Goal: Information Seeking & Learning: Learn about a topic

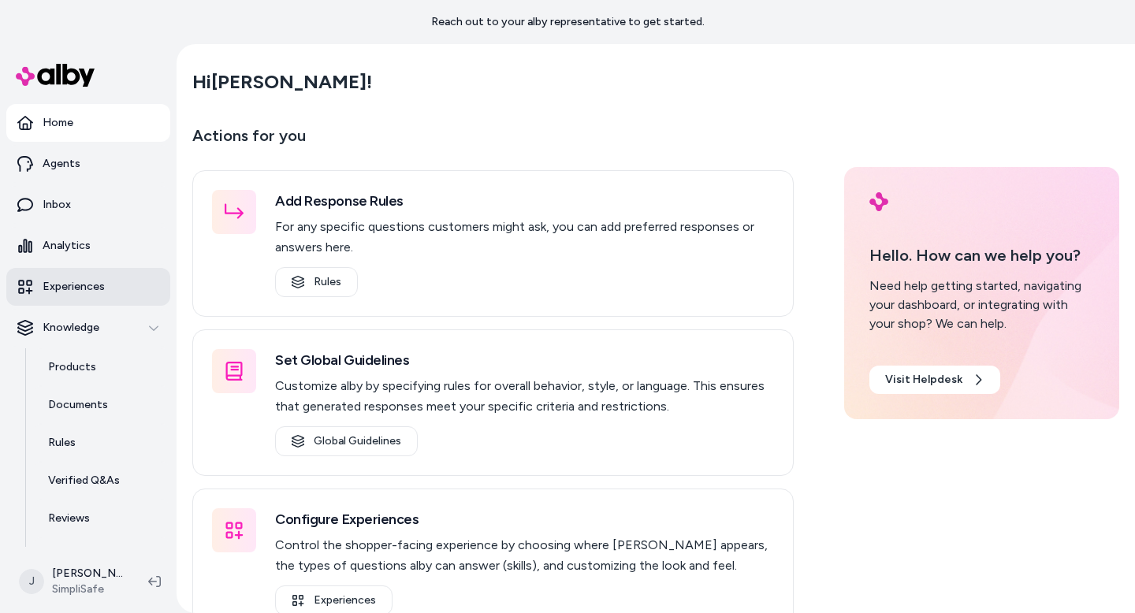
click at [82, 292] on p "Experiences" at bounding box center [74, 287] width 62 height 16
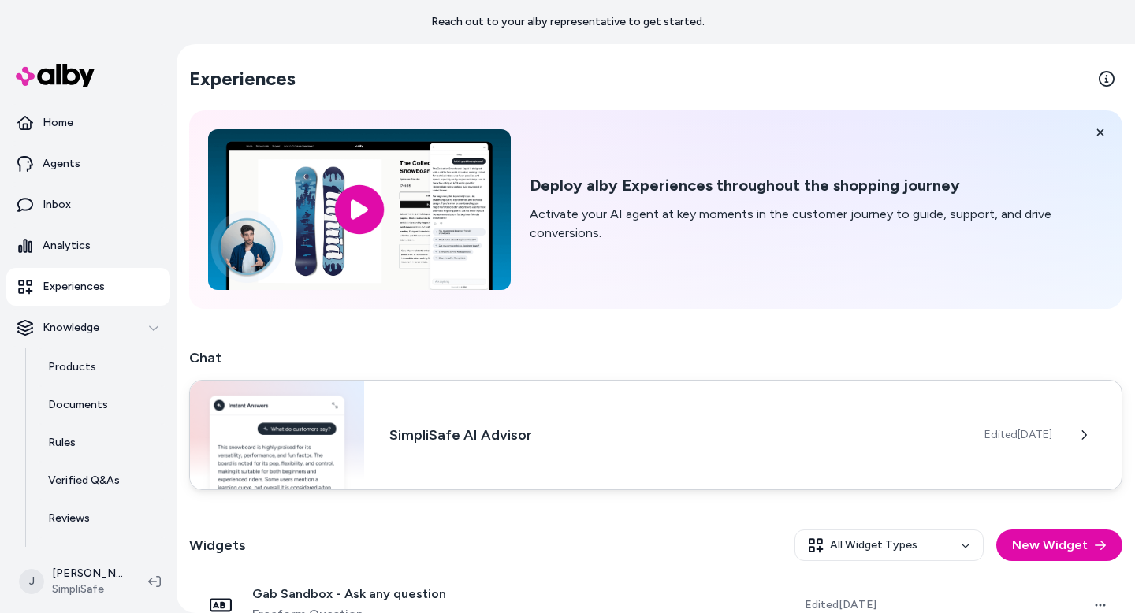
click at [392, 440] on h3 "SimpliSafe AI Advisor" at bounding box center [674, 435] width 570 height 22
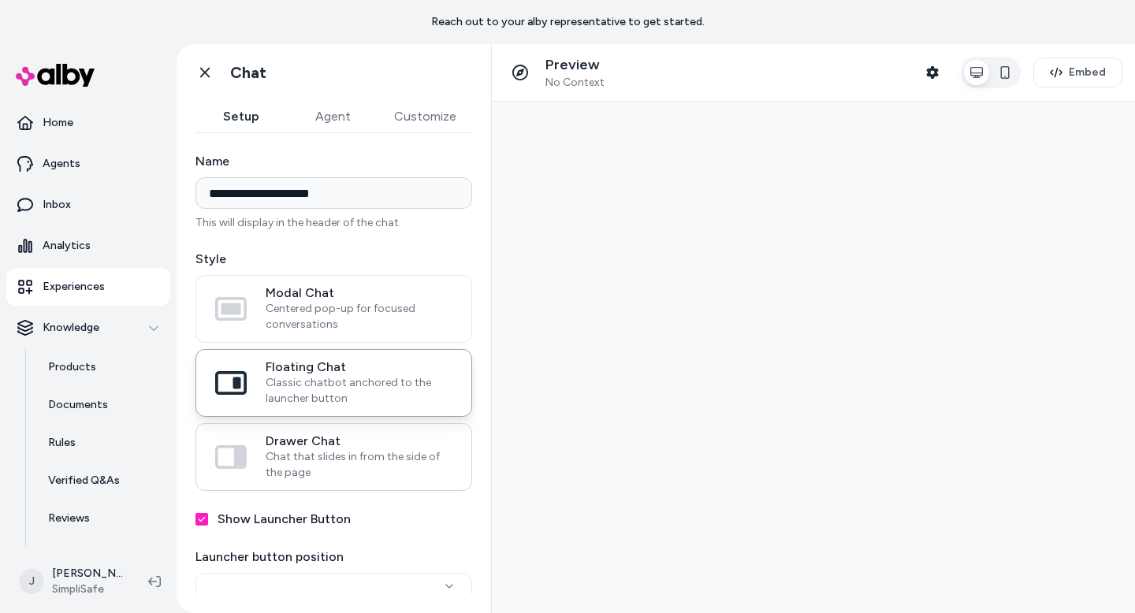
type input "**********"
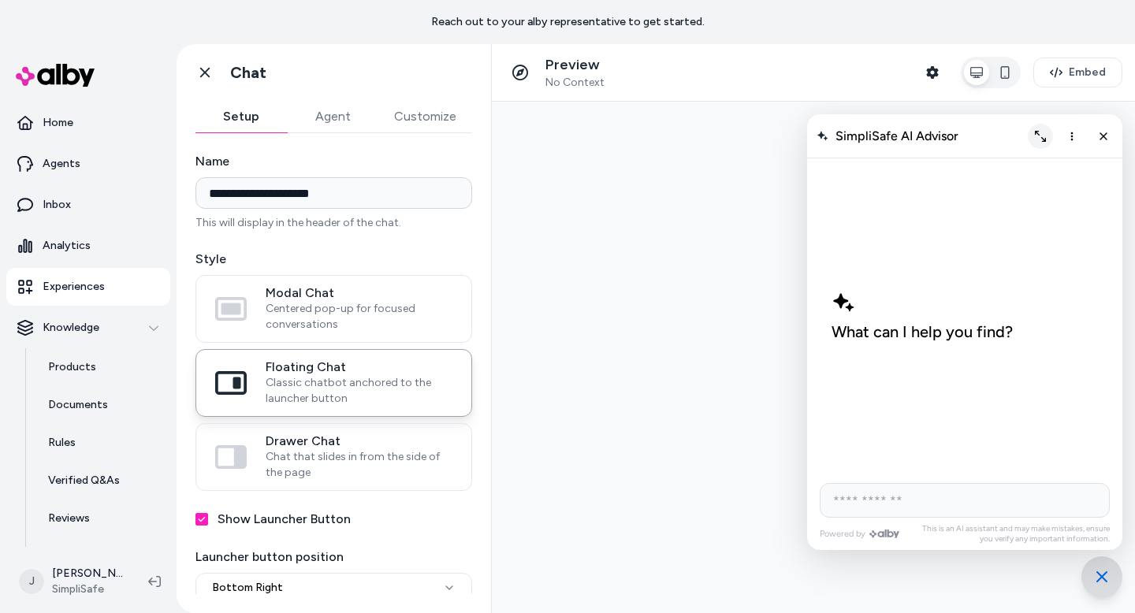
click at [1038, 131] on icon "Expand chat" at bounding box center [1040, 136] width 11 height 11
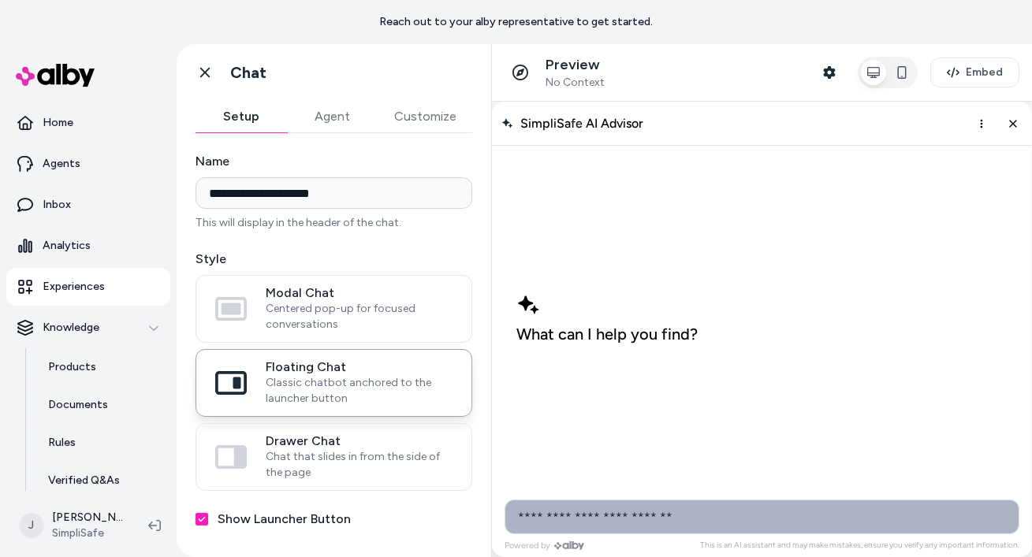
type input "**********"
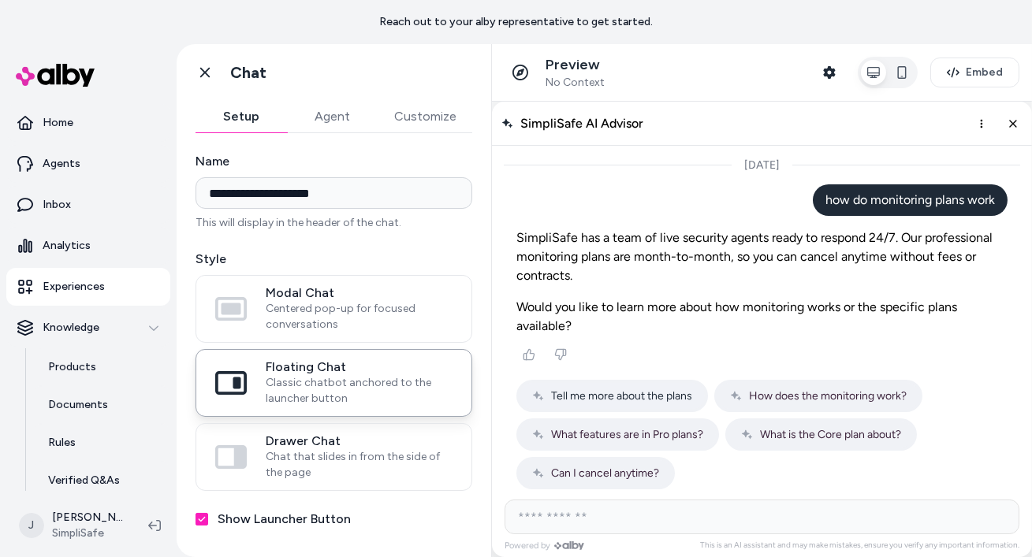
click at [623, 389] on span "Tell me more about the plans" at bounding box center [620, 395] width 141 height 13
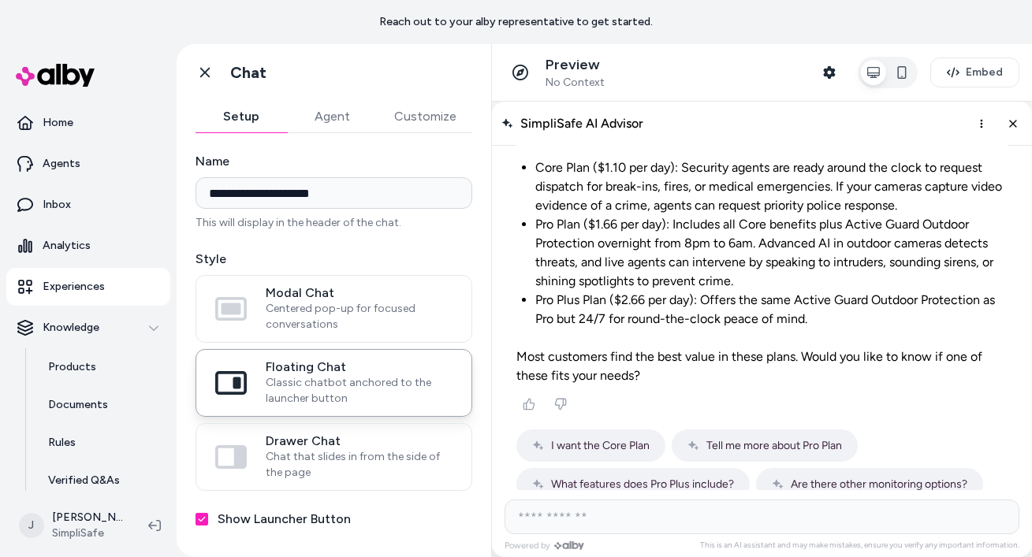
scroll to position [340, 0]
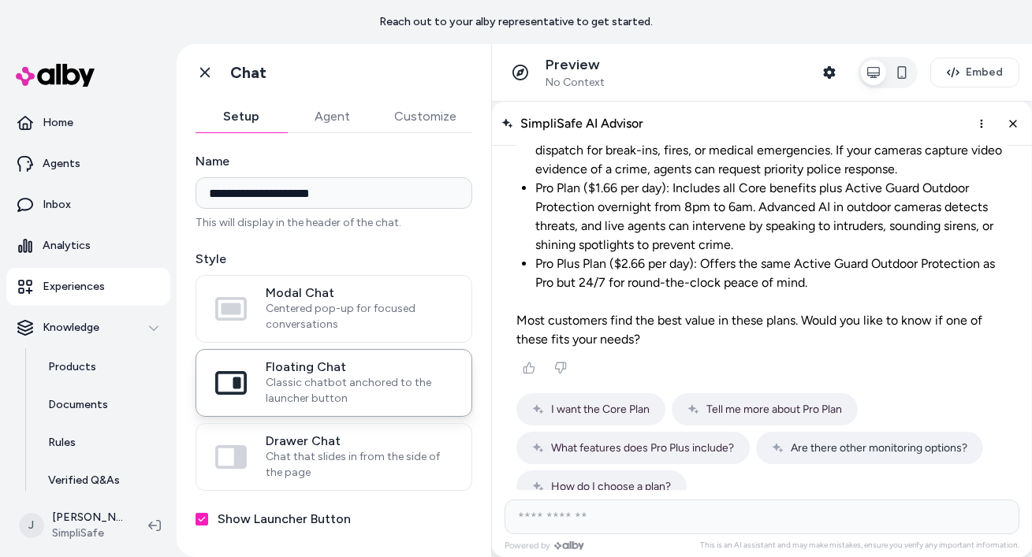
click at [810, 441] on span "Are there other monitoring options?" at bounding box center [878, 447] width 177 height 13
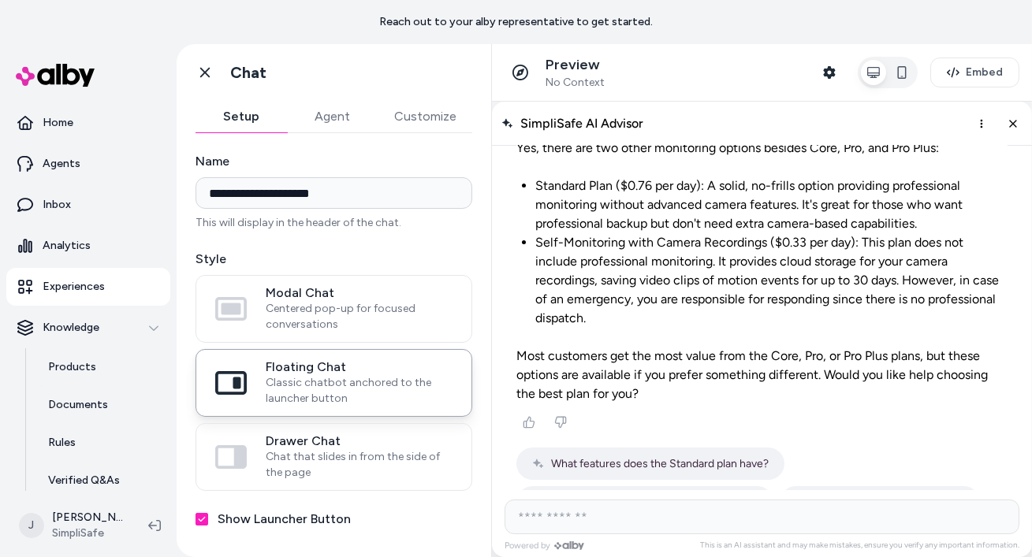
scroll to position [674, 0]
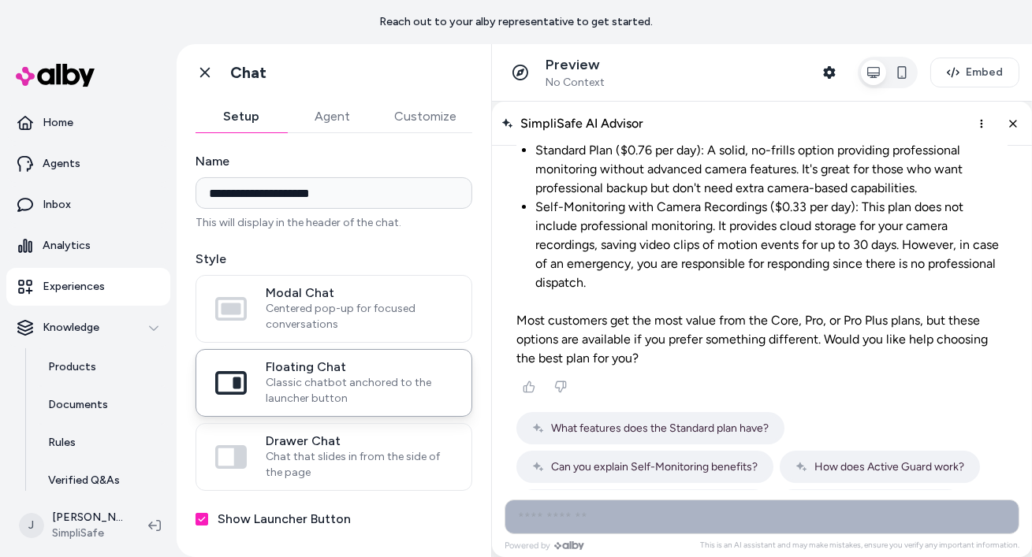
click at [689, 522] on input "AI Shopping Assistant" at bounding box center [761, 516] width 515 height 35
type input "**********"
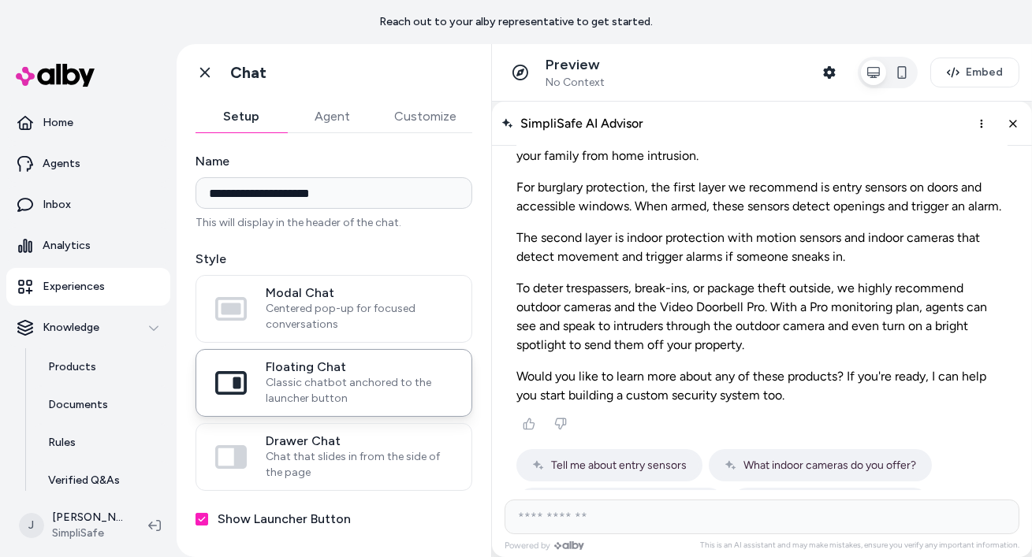
scroll to position [1040, 0]
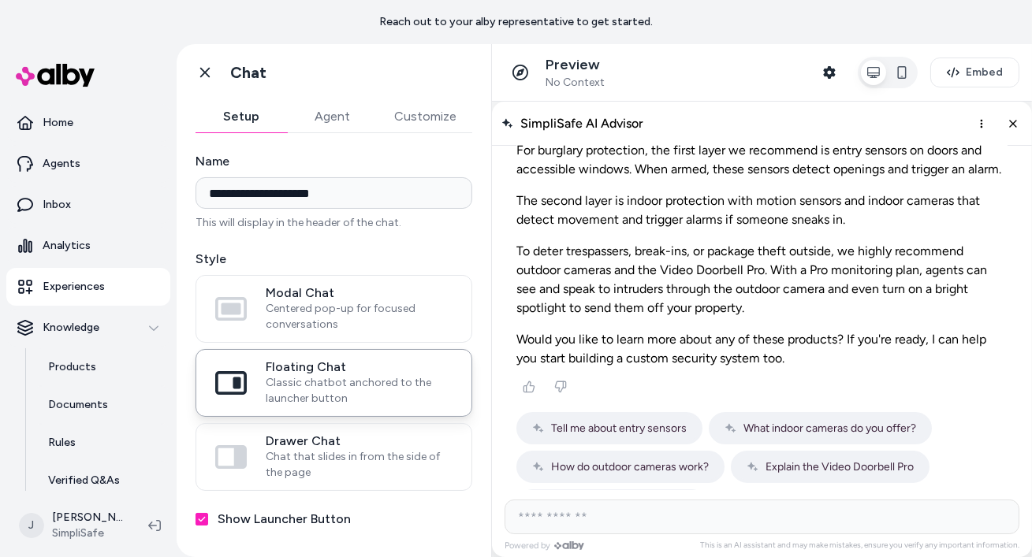
click at [945, 329] on p "Would you like to learn more about any of these products? If you're ready, I ca…" at bounding box center [760, 348] width 491 height 38
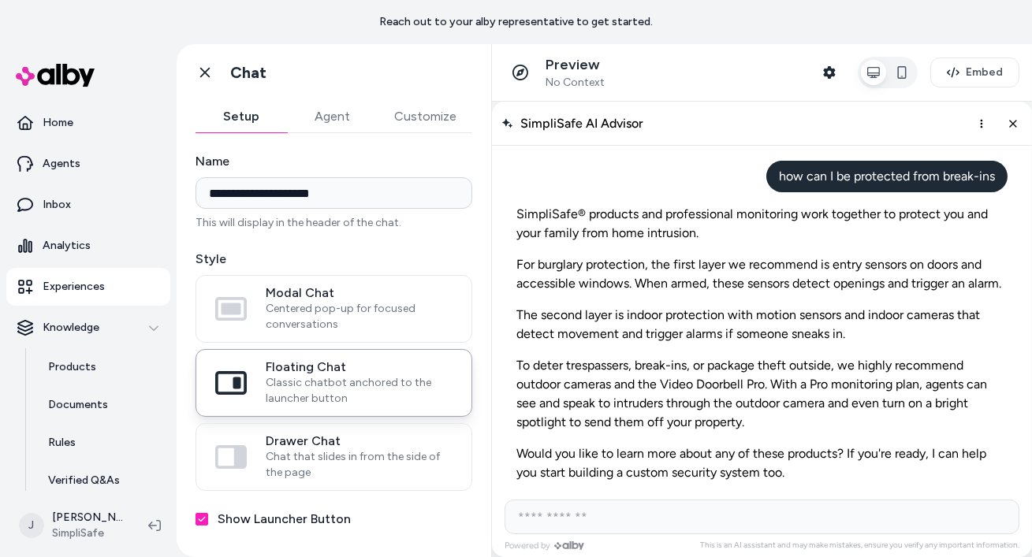
scroll to position [896, 0]
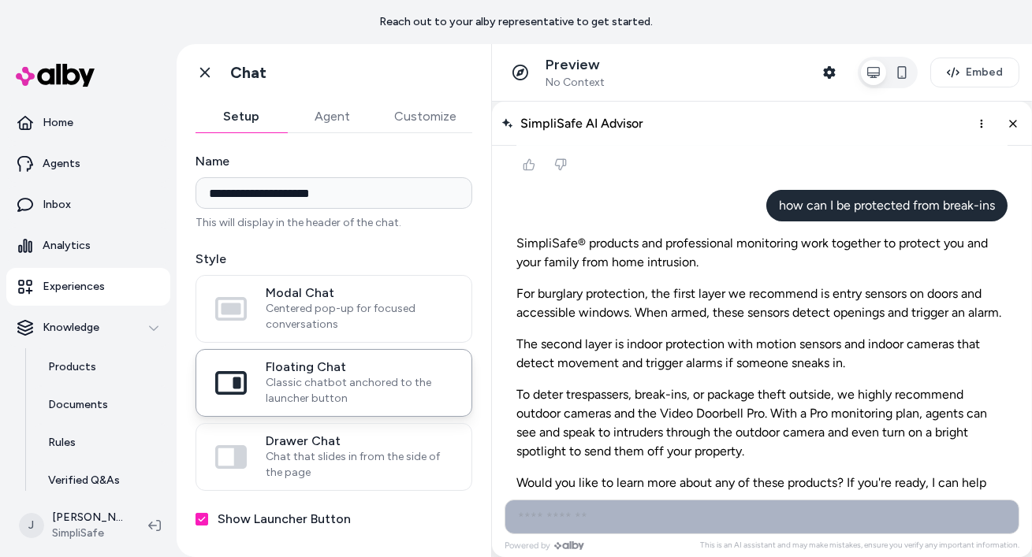
click at [638, 524] on input "AI Shopping Assistant" at bounding box center [761, 516] width 515 height 35
type input "**********"
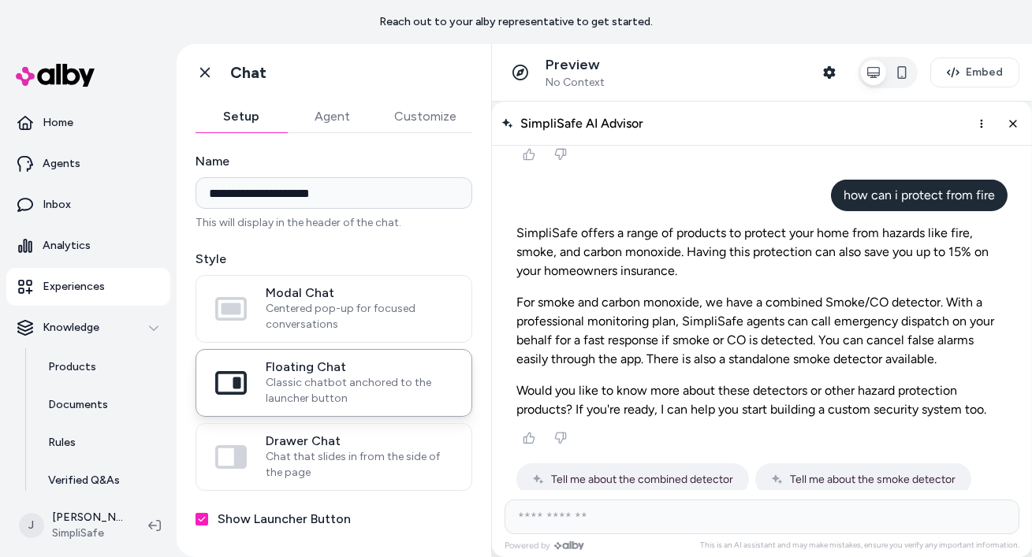
scroll to position [1286, 0]
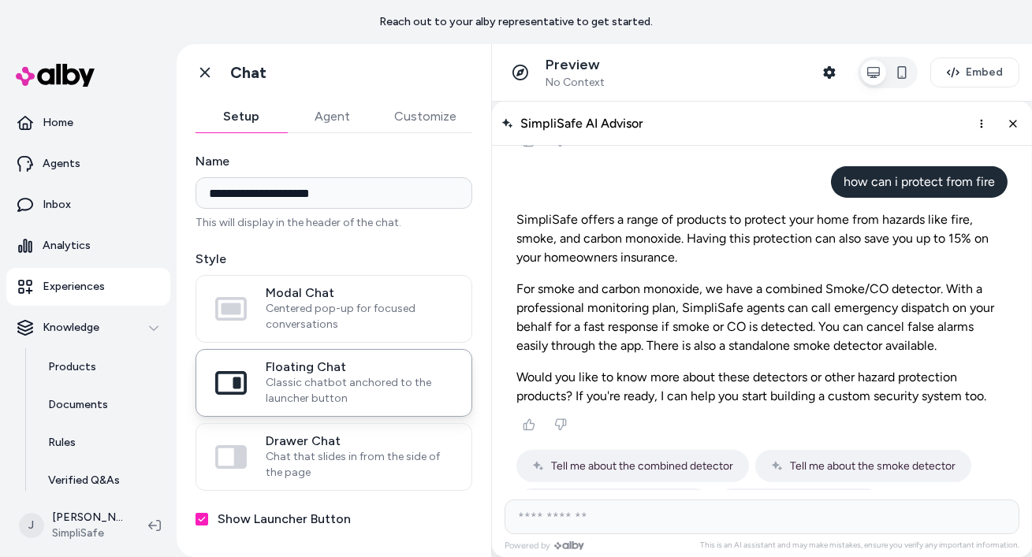
click at [778, 497] on span "Help me build a system" at bounding box center [807, 503] width 114 height 13
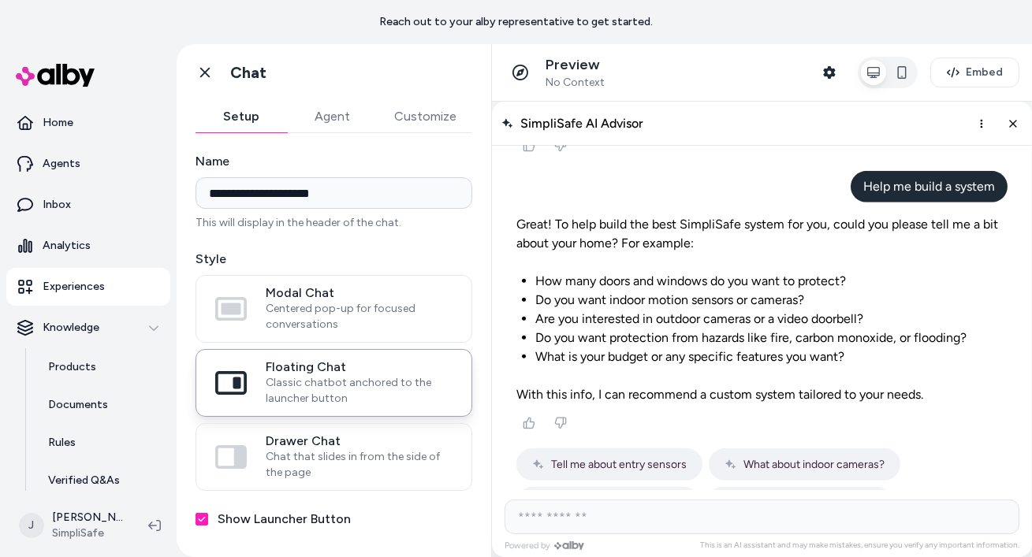
scroll to position [1601, 0]
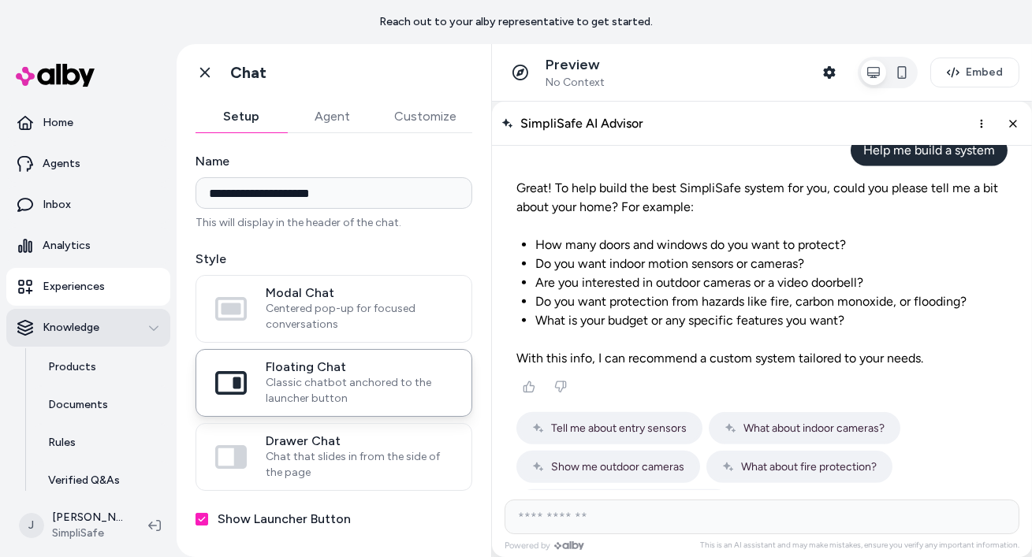
click at [89, 320] on p "Knowledge" at bounding box center [71, 328] width 57 height 16
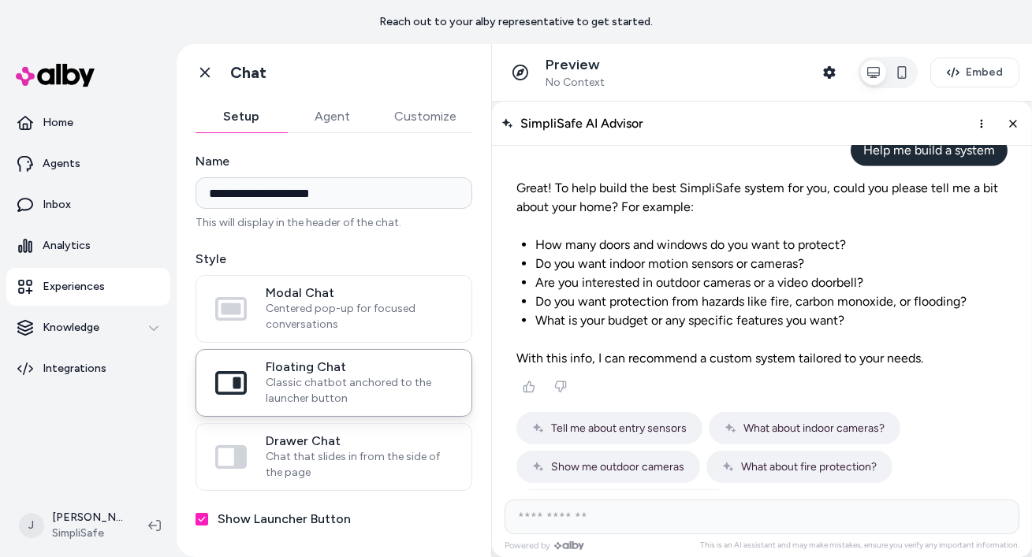
click at [103, 286] on link "Experiences" at bounding box center [88, 287] width 164 height 38
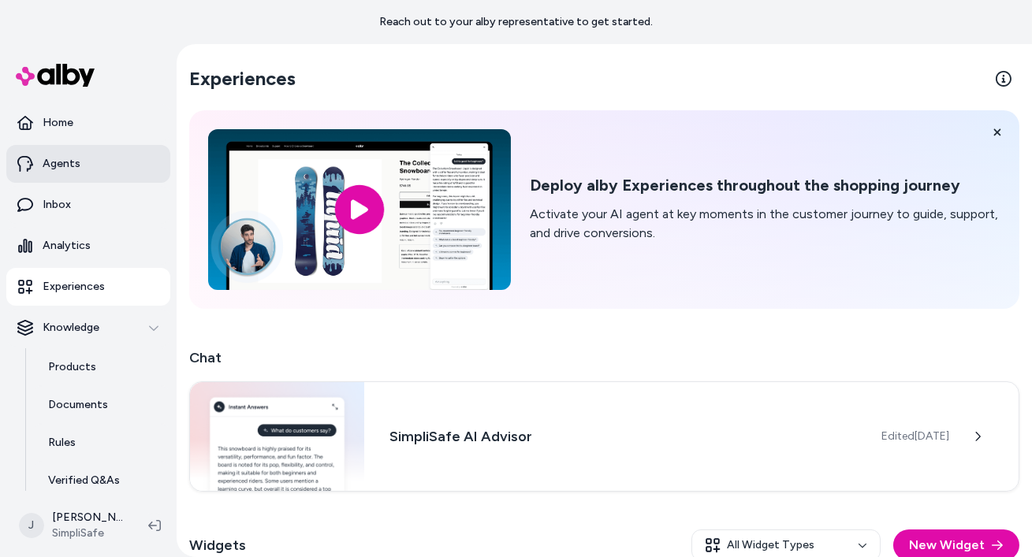
click at [70, 173] on link "Agents" at bounding box center [88, 164] width 164 height 38
click at [70, 167] on p "Agents" at bounding box center [62, 164] width 38 height 16
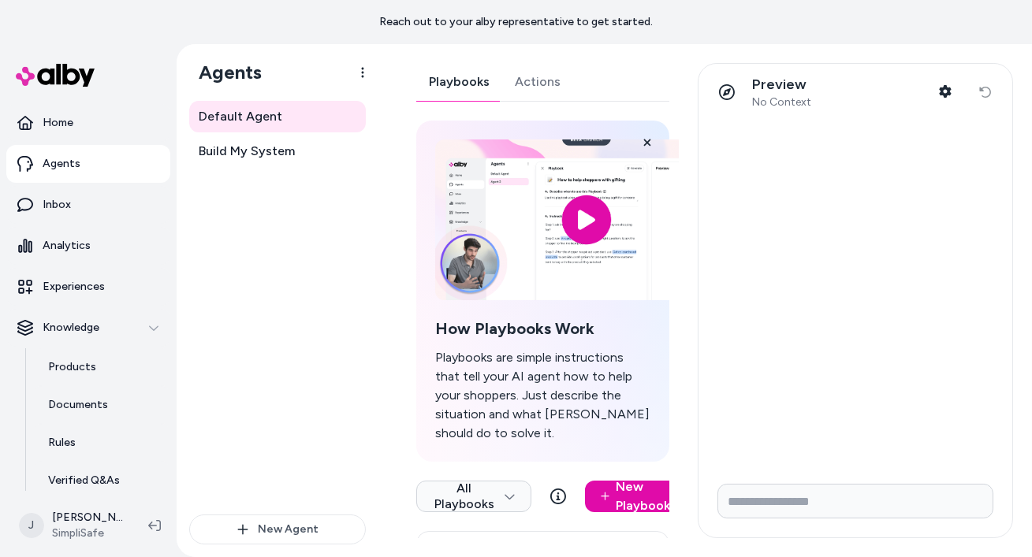
click at [690, 140] on div "Preview No Context Shopper Context Reset conversation" at bounding box center [850, 300] width 325 height 475
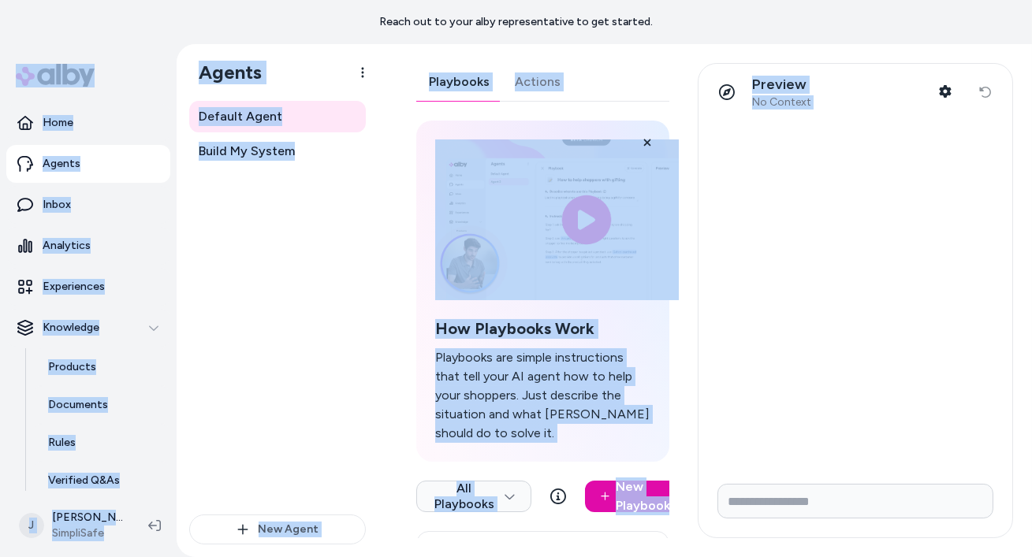
drag, startPoint x: 1025, startPoint y: 43, endPoint x: 1028, endPoint y: 60, distance: 16.7
click at [1028, 60] on main "Reach out to your alby representative to get started. Home Agents Inbox Analyti…" at bounding box center [516, 300] width 1032 height 601
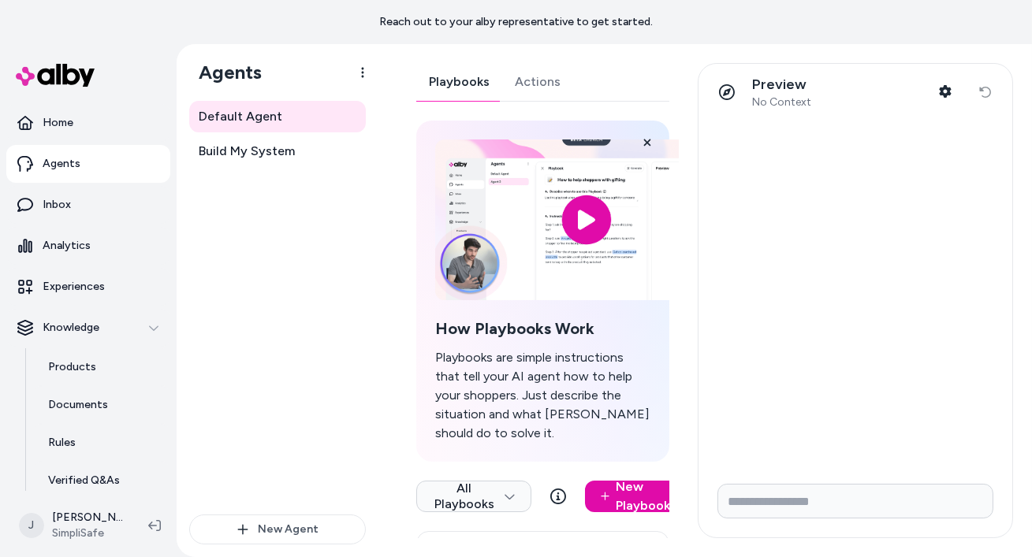
drag, startPoint x: 1032, startPoint y: 60, endPoint x: 1030, endPoint y: 75, distance: 15.1
click at [1030, 75] on div "Default Agent Playbooks Actions How Playbooks Work Playbooks are simple instruc…" at bounding box center [704, 300] width 653 height 513
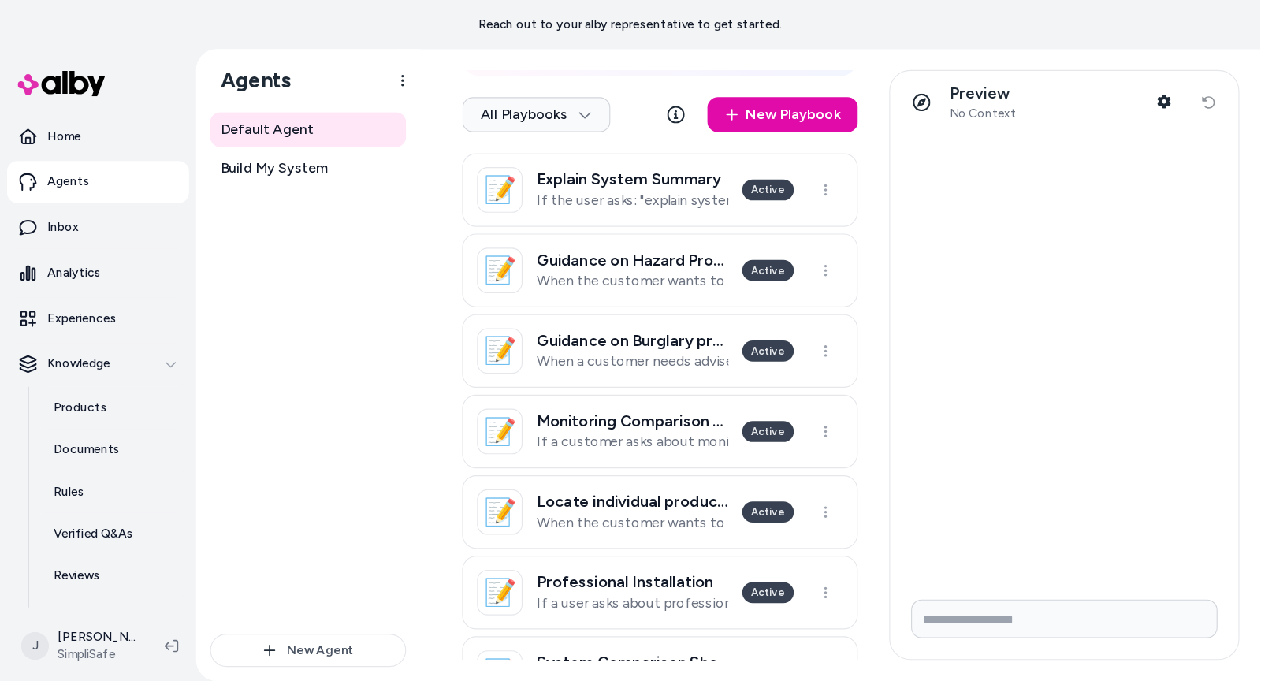
scroll to position [331, 0]
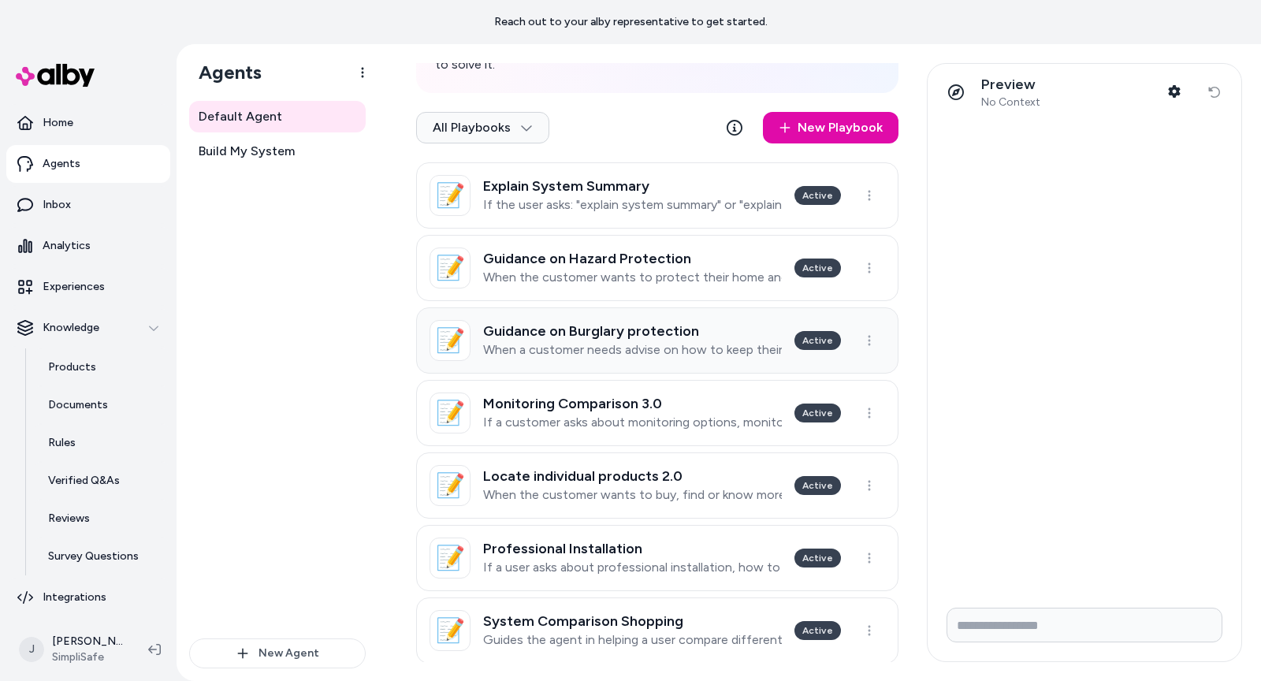
click at [594, 323] on h3 "Guidance on Burglary protection" at bounding box center [632, 331] width 299 height 16
click at [594, 318] on html "Reach out to your alby representative to get started. Home Agents Inbox Analyti…" at bounding box center [630, 340] width 1261 height 681
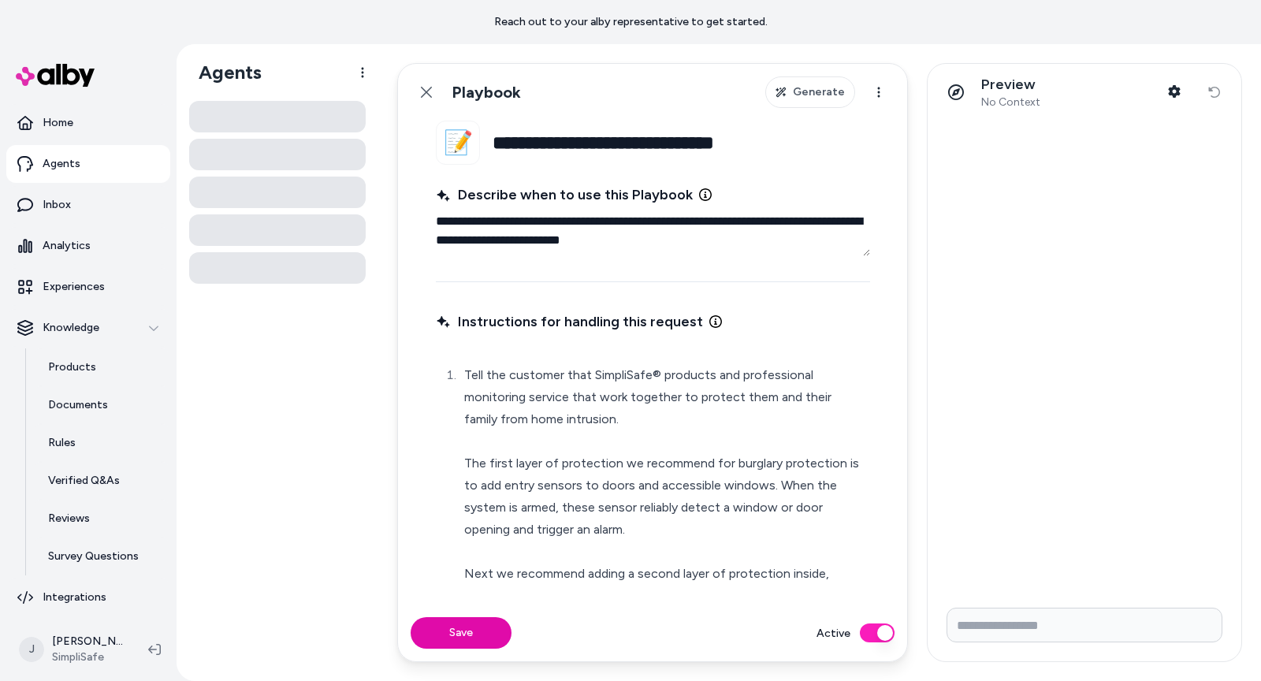
type textarea "*"
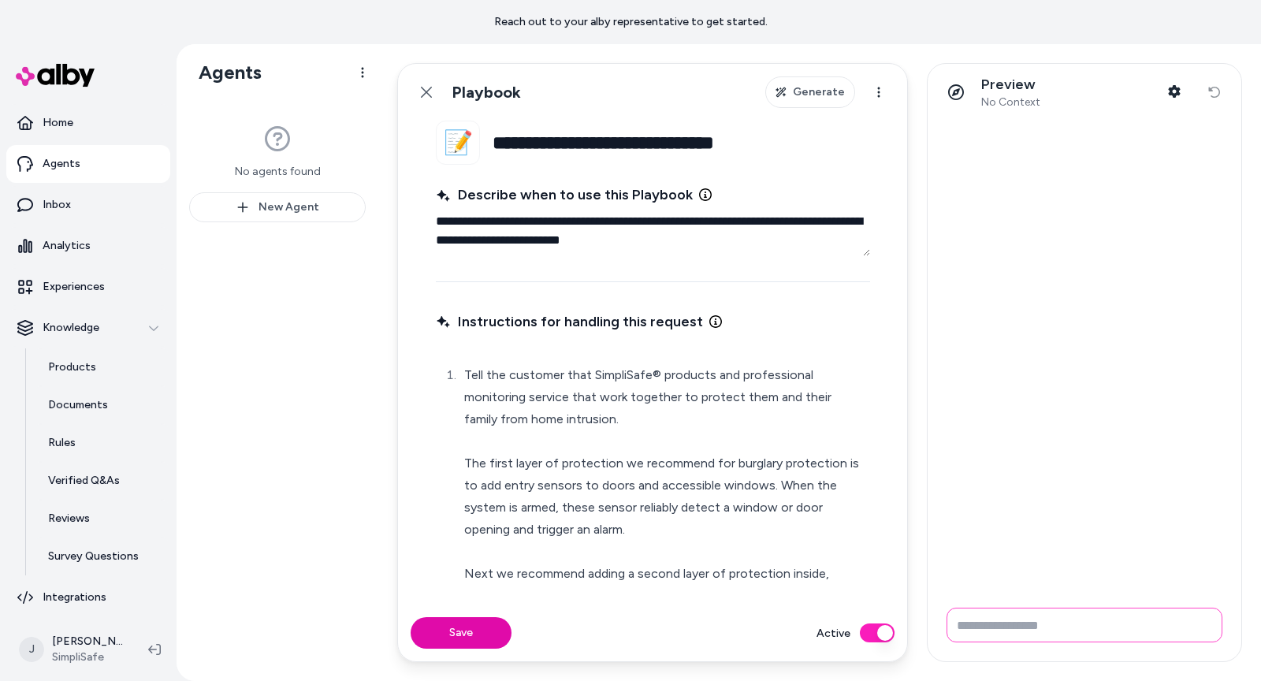
click at [1011, 623] on input "Write your prompt here" at bounding box center [1085, 625] width 276 height 35
click at [84, 281] on p "Experiences" at bounding box center [74, 287] width 62 height 16
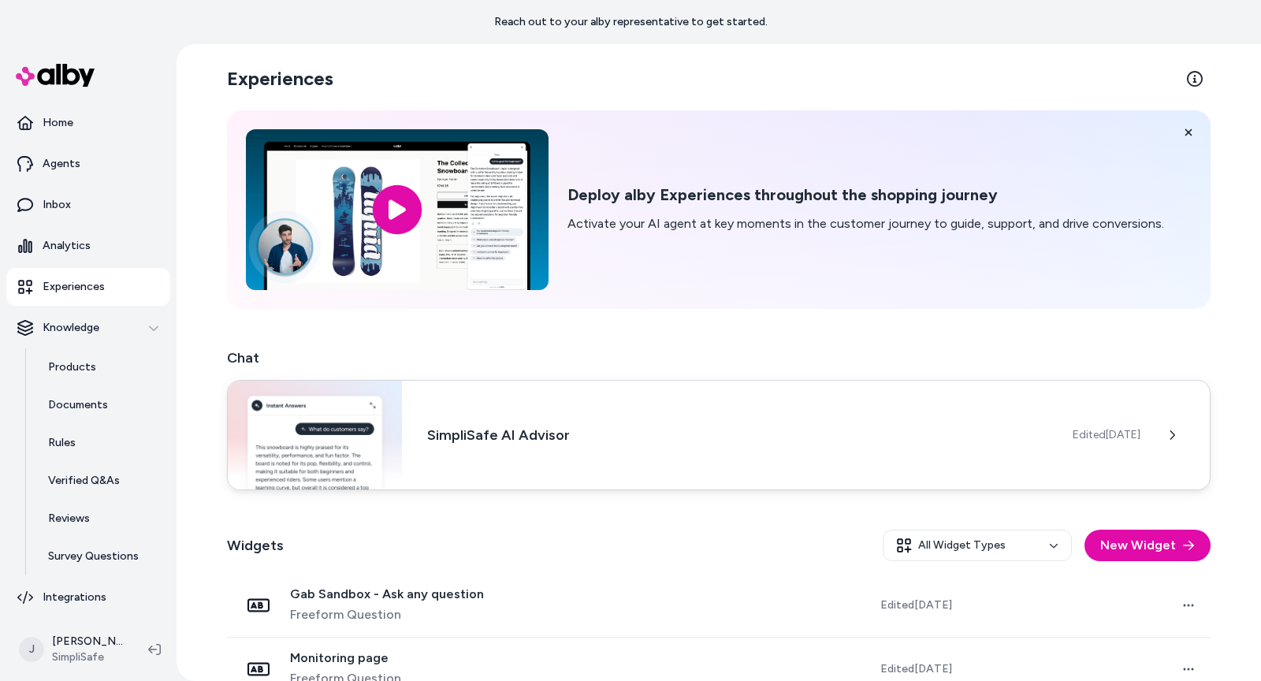
click at [529, 437] on h3 "SimpliSafe AI Advisor" at bounding box center [737, 435] width 620 height 22
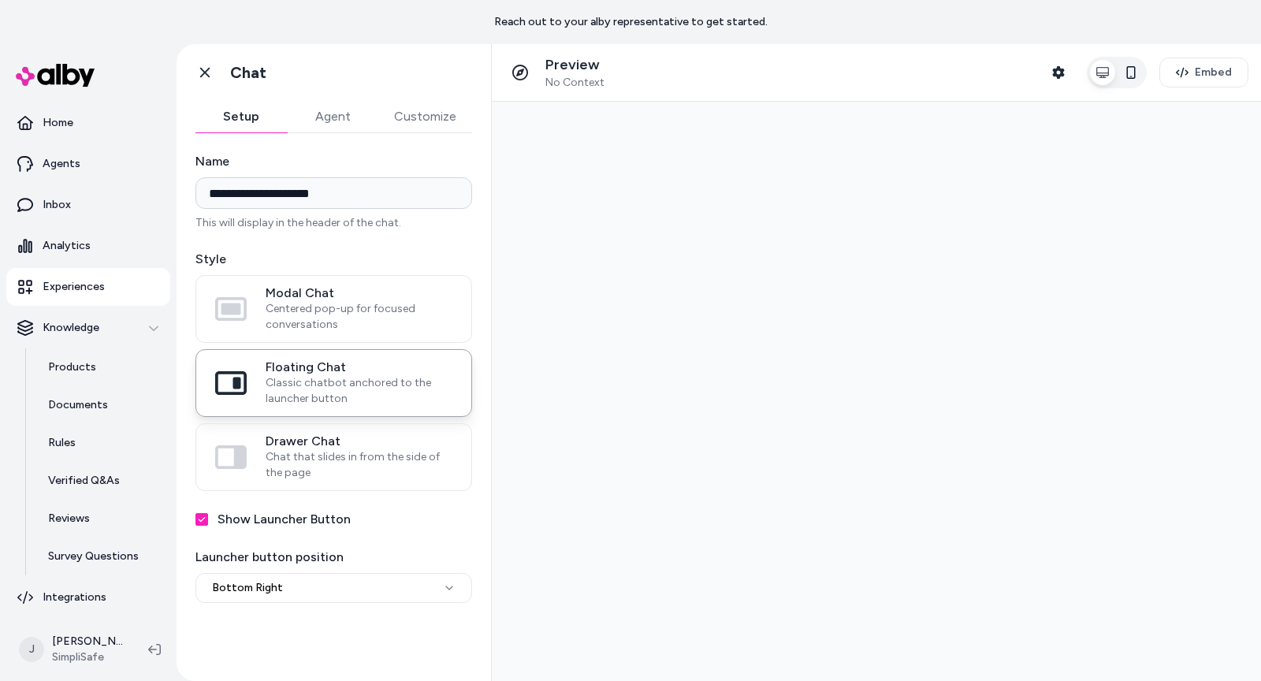
click at [1129, 76] on icon "button" at bounding box center [1131, 72] width 13 height 13
click at [1097, 72] on button "button" at bounding box center [1102, 72] width 25 height 25
click at [1178, 608] on main at bounding box center [876, 391] width 769 height 579
click at [1069, 71] on button "Shopper Context" at bounding box center [1059, 73] width 32 height 32
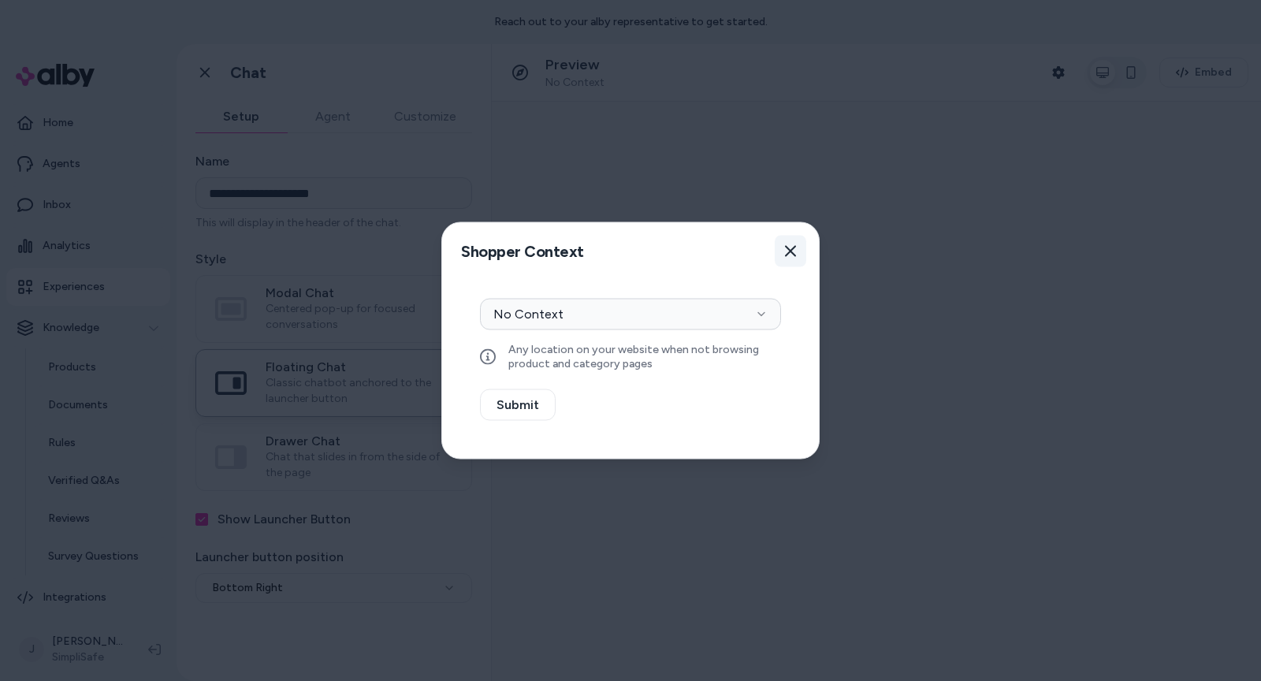
click at [791, 255] on icon "button" at bounding box center [790, 251] width 13 height 13
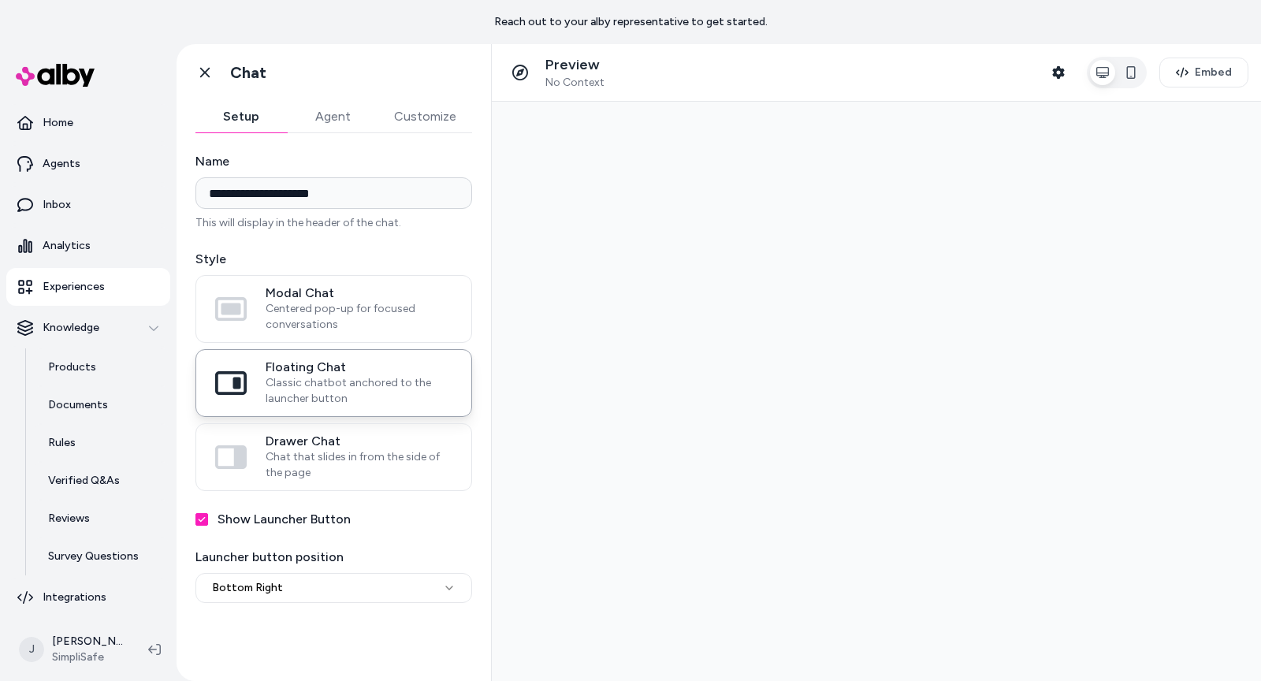
click at [344, 119] on button "Agent" at bounding box center [332, 117] width 91 height 32
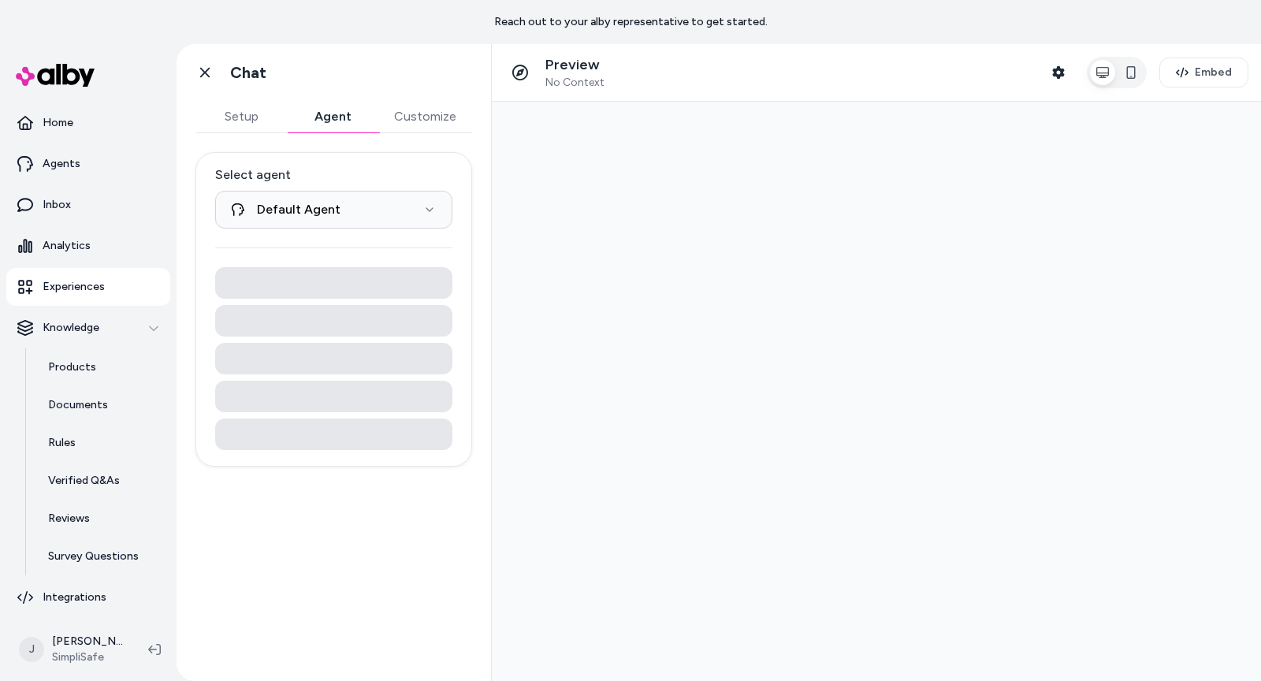
click at [256, 120] on button "Setup" at bounding box center [240, 117] width 91 height 32
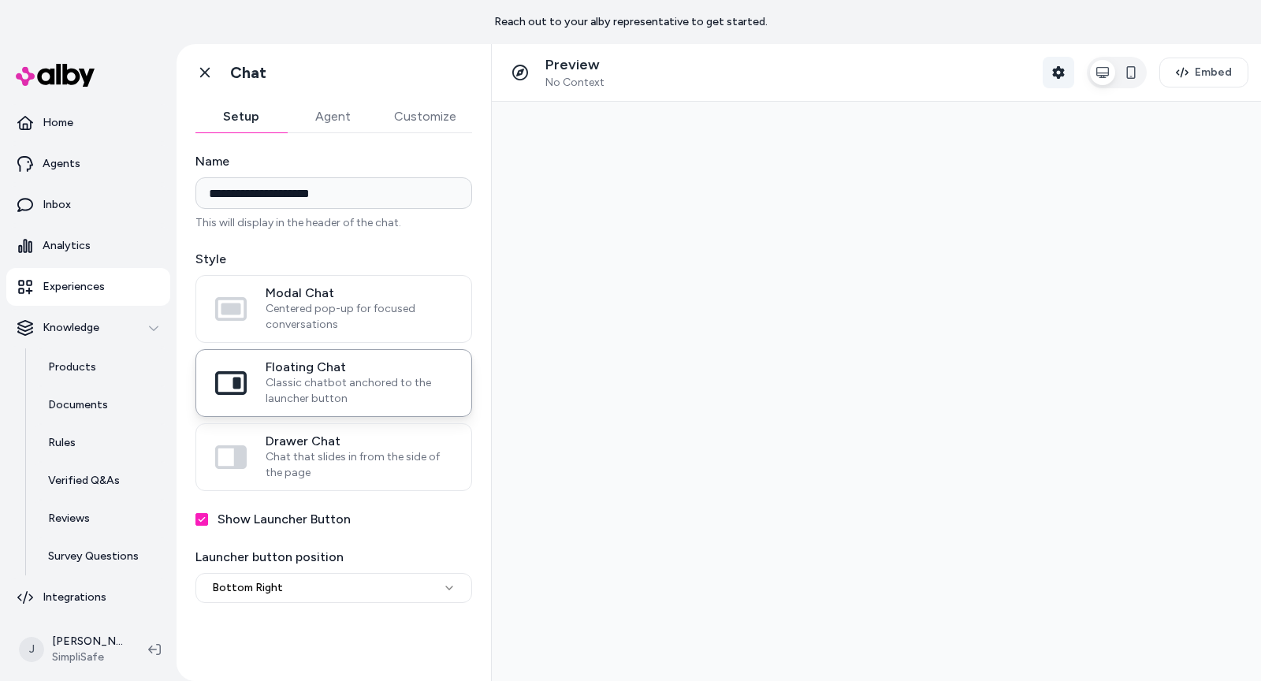
click at [1063, 76] on icon "button" at bounding box center [1058, 72] width 13 height 13
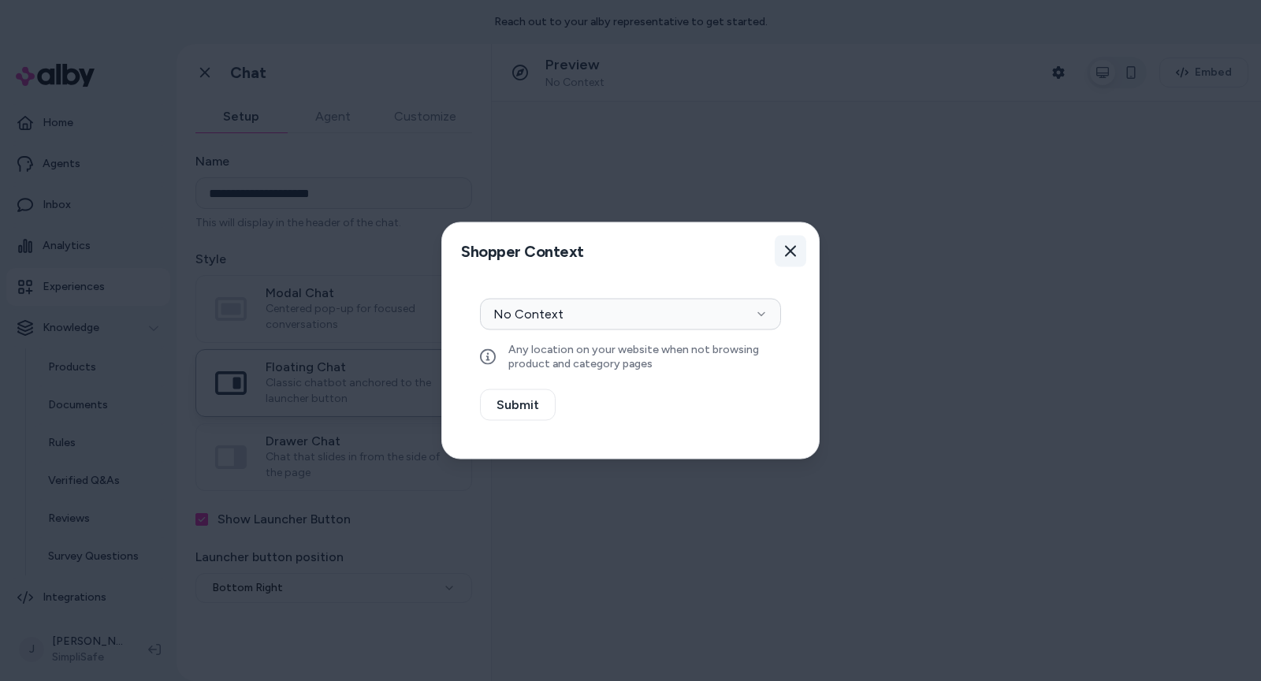
click at [798, 251] on button "Close" at bounding box center [791, 252] width 32 height 32
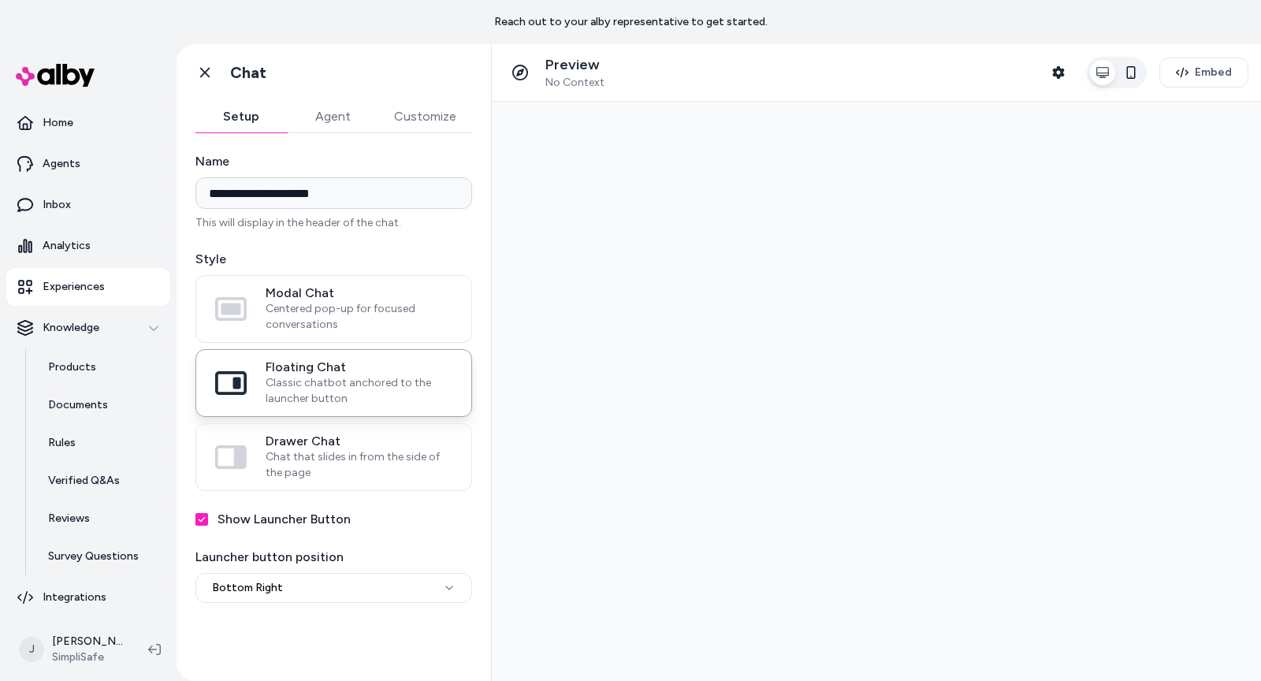
click at [1126, 66] on button "button" at bounding box center [1130, 72] width 25 height 25
click at [924, 411] on main at bounding box center [875, 390] width 301 height 550
click at [1212, 83] on button "Embed" at bounding box center [1203, 73] width 89 height 30
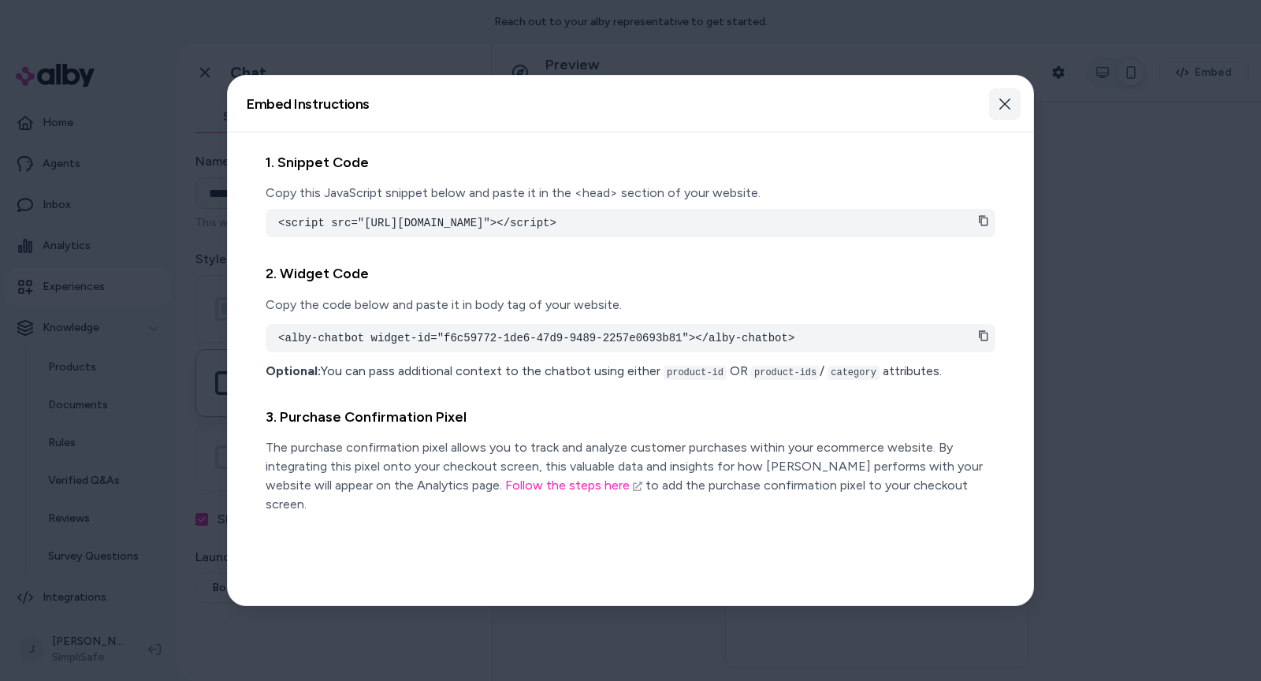
click at [1009, 98] on icon "button" at bounding box center [1005, 104] width 13 height 13
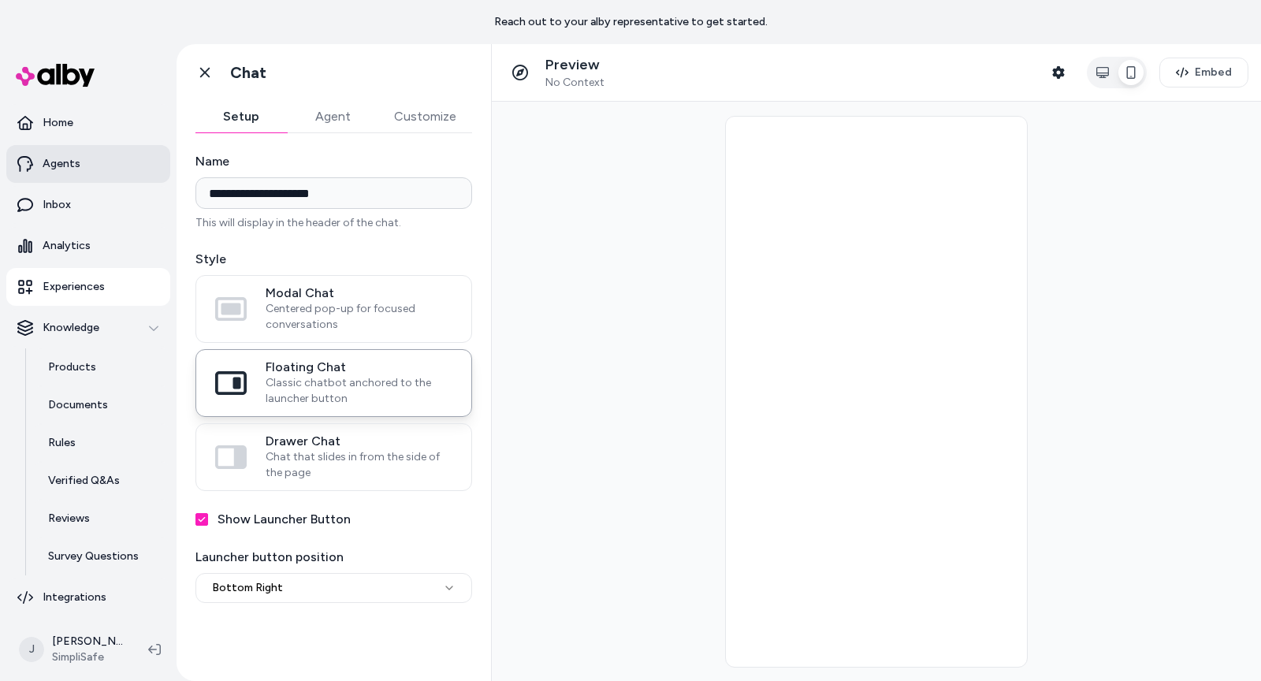
click at [59, 159] on p "Agents" at bounding box center [62, 164] width 38 height 16
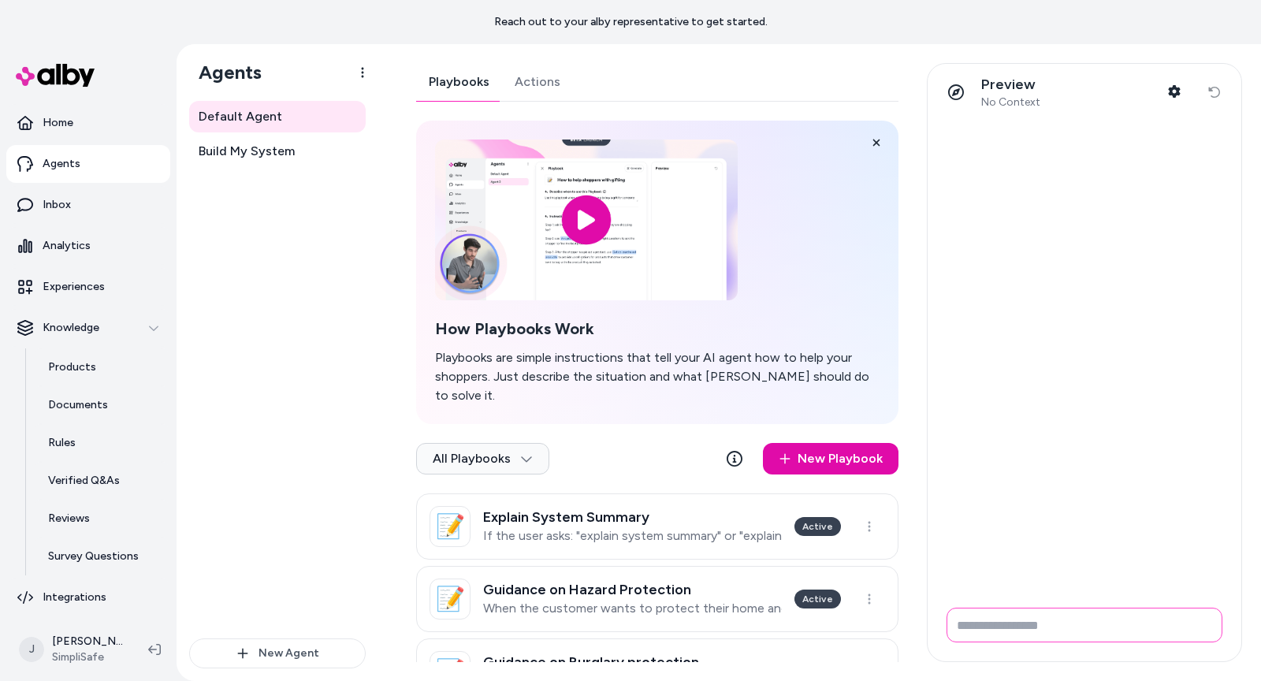
click at [1007, 631] on input "Write your prompt here" at bounding box center [1085, 625] width 276 height 35
drag, startPoint x: 929, startPoint y: 306, endPoint x: 921, endPoint y: 305, distance: 8.7
click at [921, 305] on div "Preview No Context Shopper Context Reset conversation" at bounding box center [1079, 362] width 325 height 599
click at [977, 626] on input "Write your prompt here" at bounding box center [1085, 625] width 276 height 35
type input "**********"
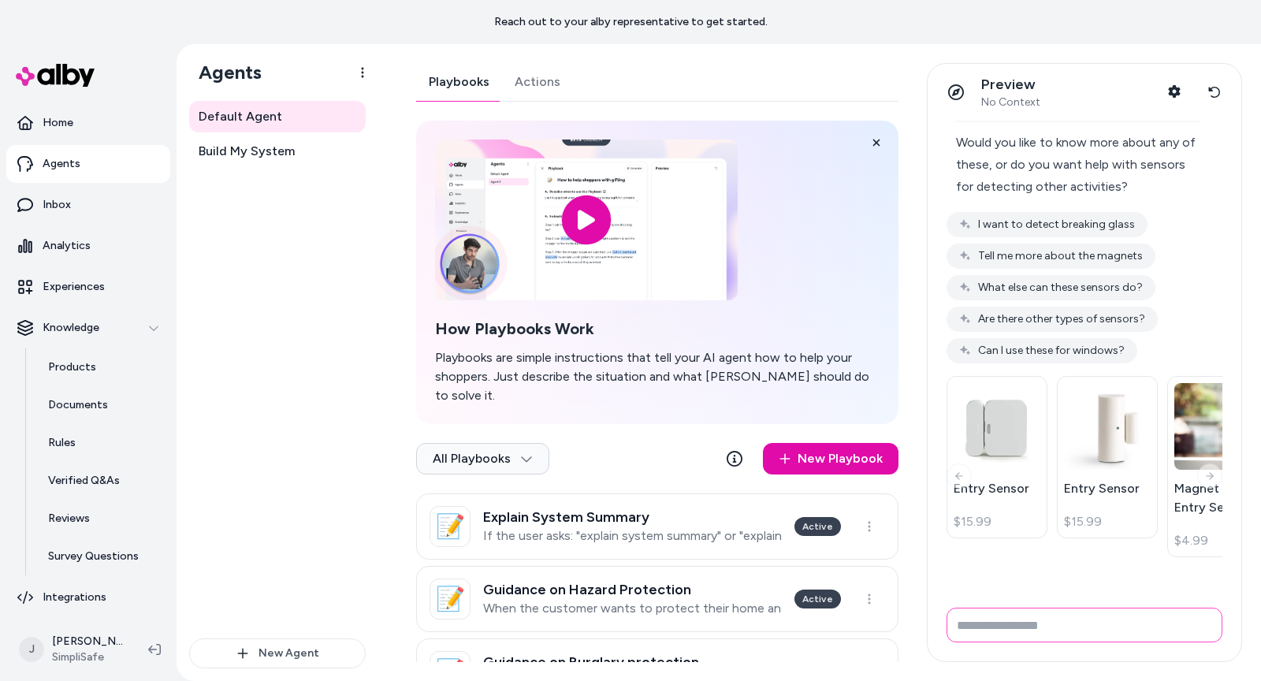
scroll to position [605, 0]
type input "**********"
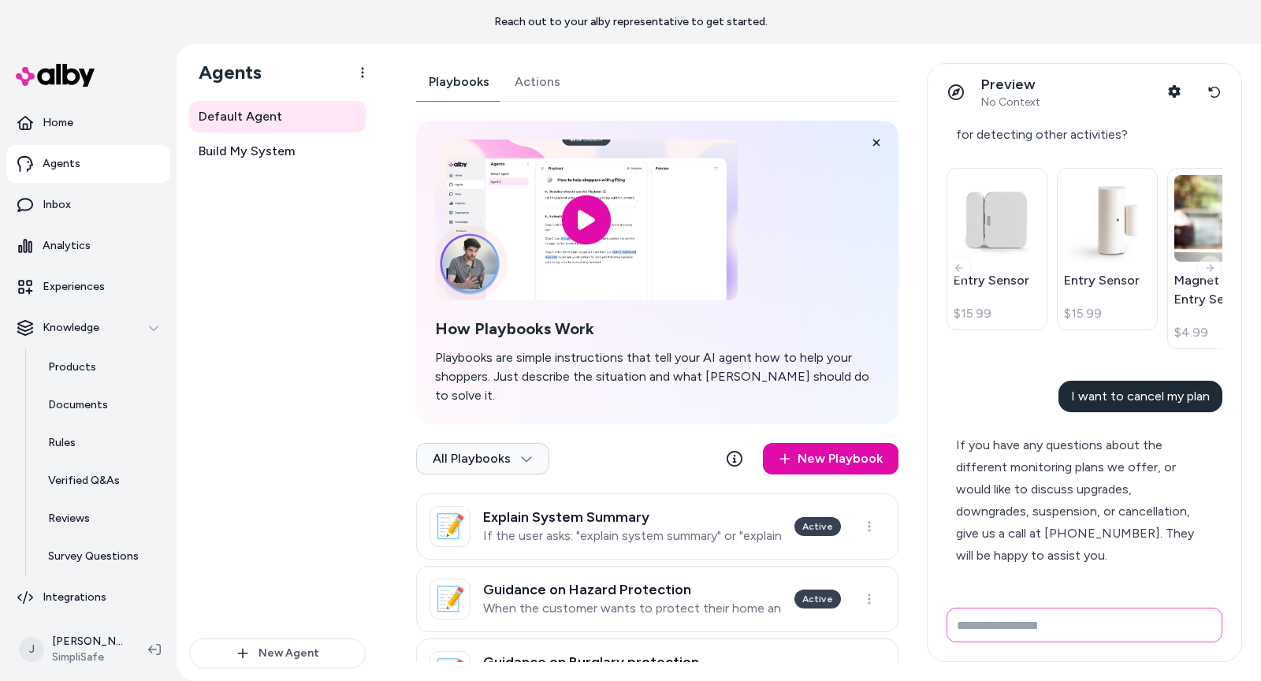
scroll to position [704, 0]
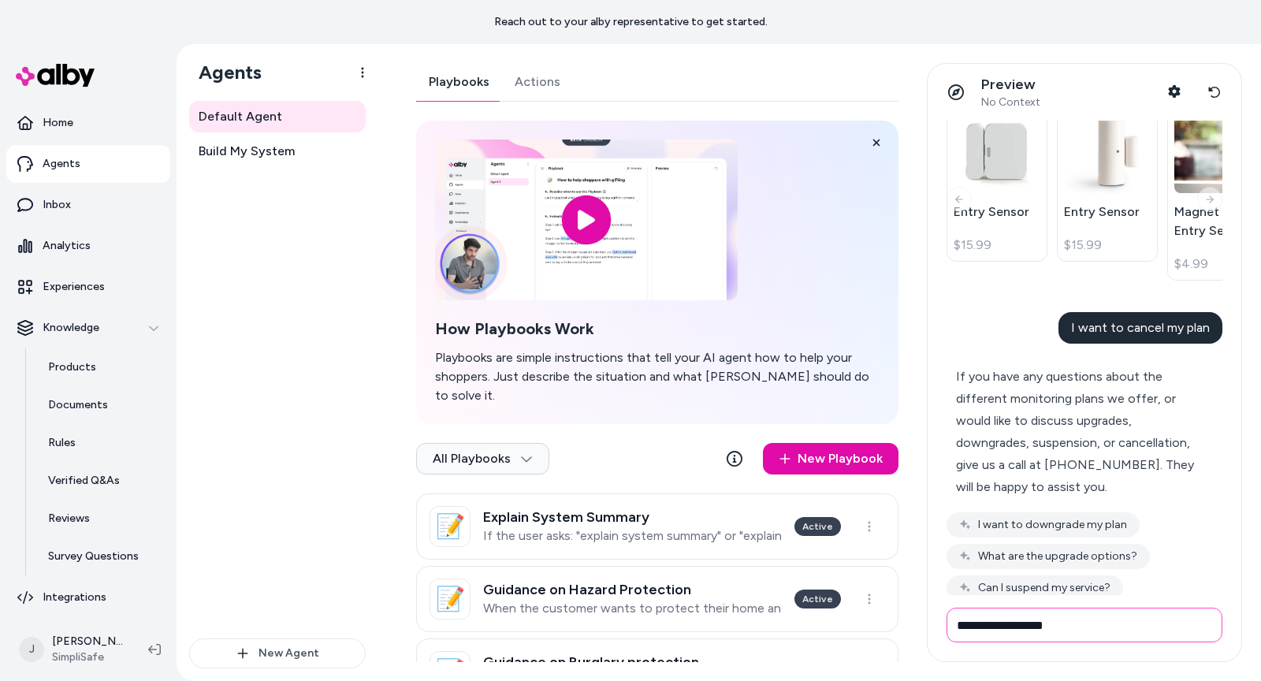
drag, startPoint x: 990, startPoint y: 626, endPoint x: 943, endPoint y: 626, distance: 46.5
click at [943, 626] on form "**********" at bounding box center [1085, 628] width 314 height 66
click at [1133, 623] on input "**********" at bounding box center [1085, 625] width 276 height 35
type input "**********"
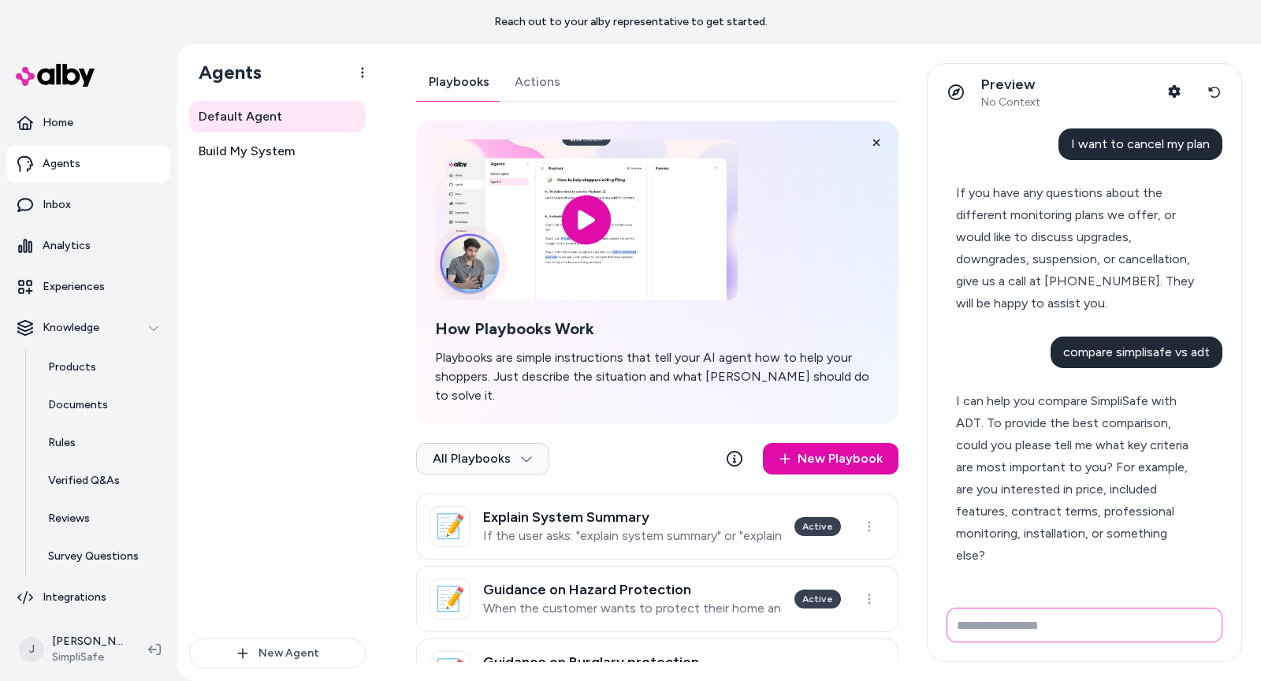
scroll to position [887, 0]
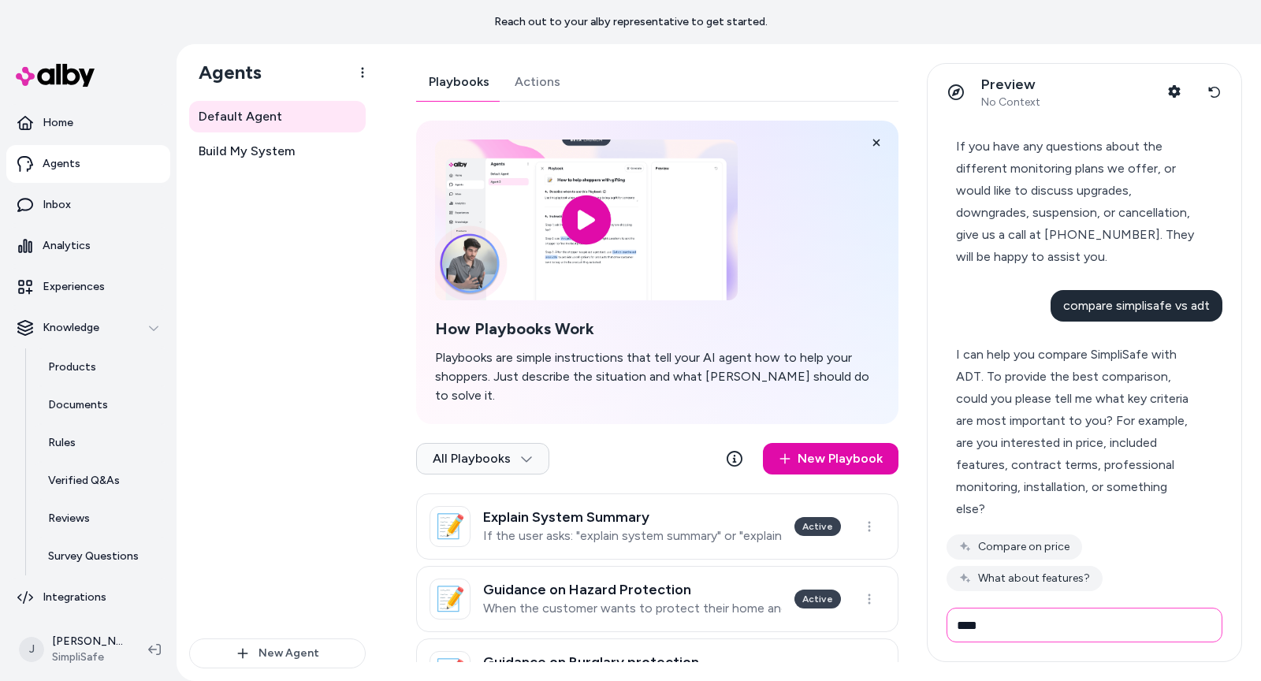
type input "****"
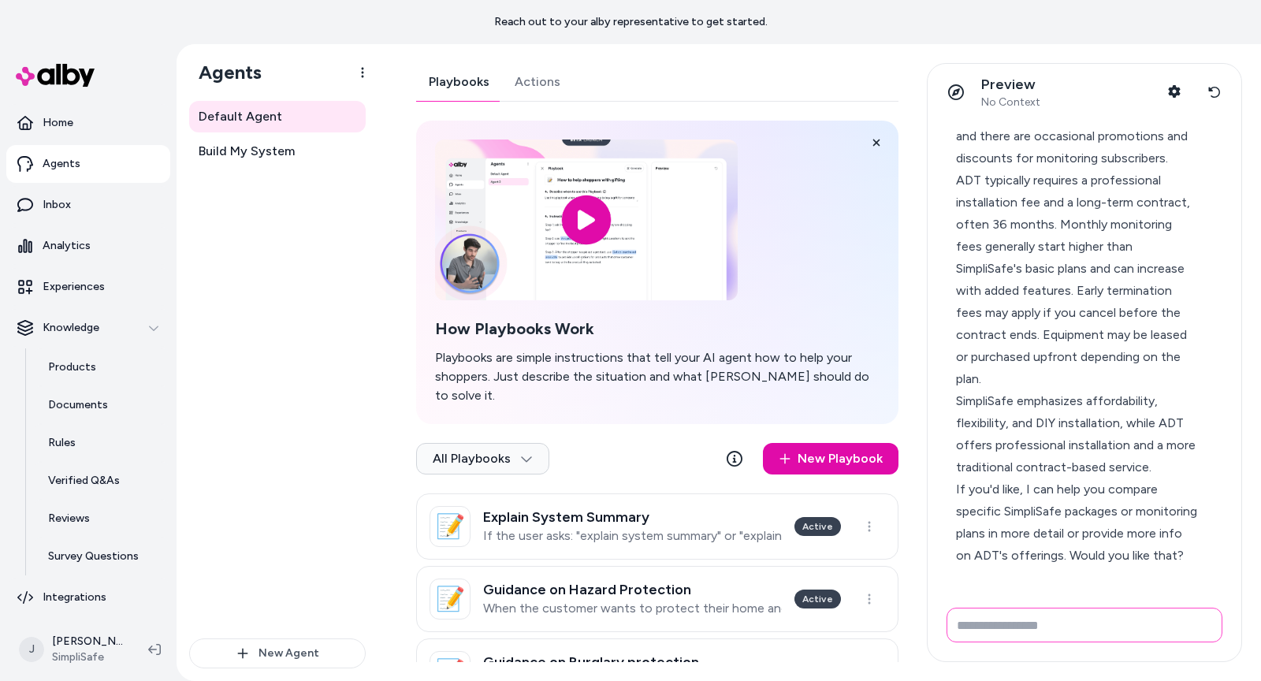
scroll to position [1691, 0]
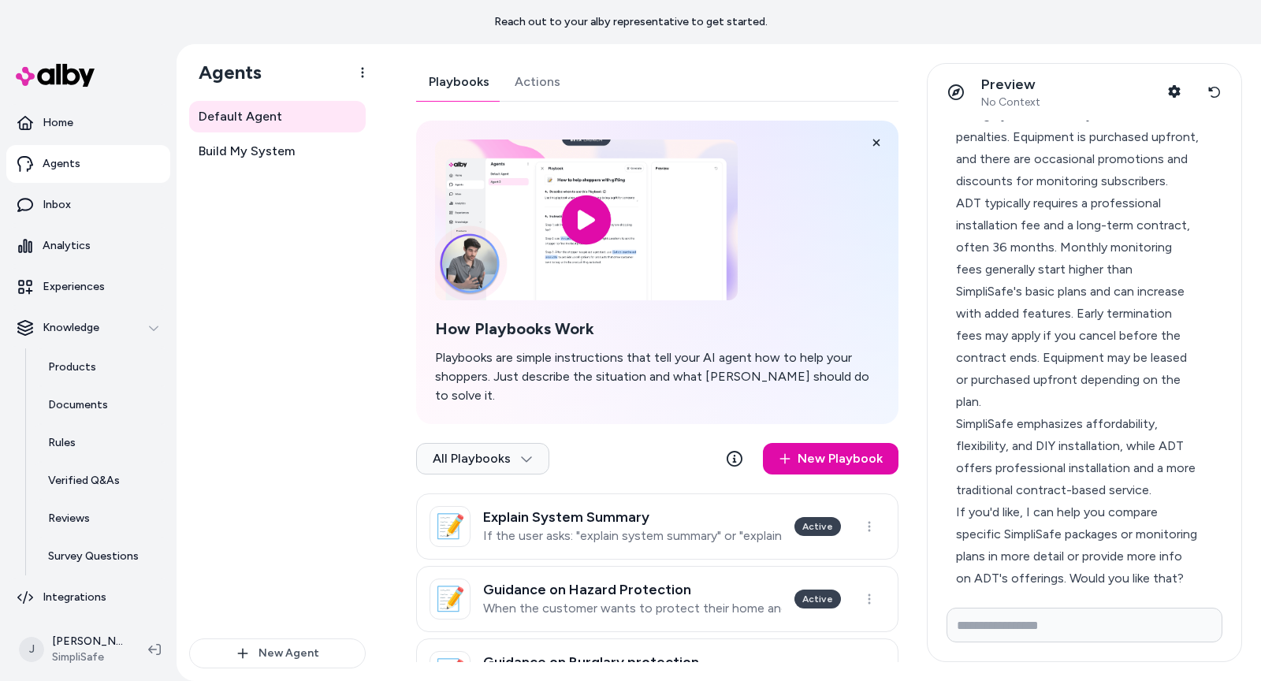
click at [955, 192] on div "To compare SimpliSafe and ADT based on cost: SimpliSafe offers a no-contract ho…" at bounding box center [1078, 214] width 262 height 769
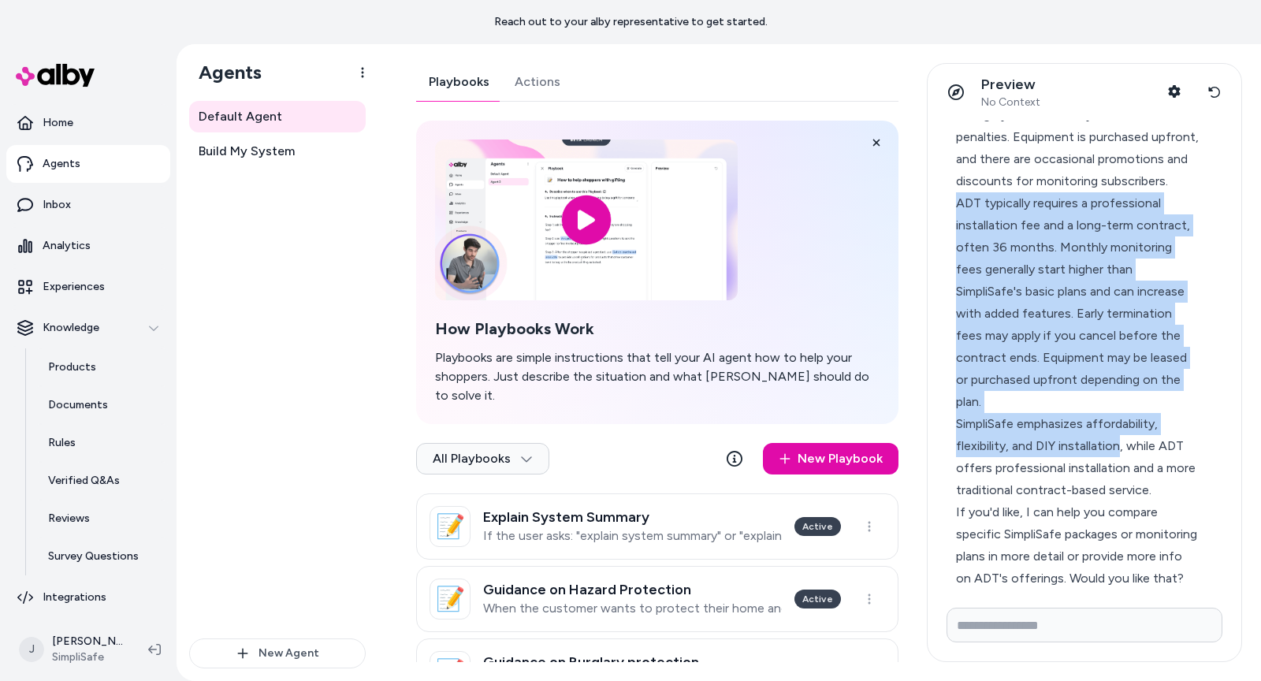
scroll to position [1738, 0]
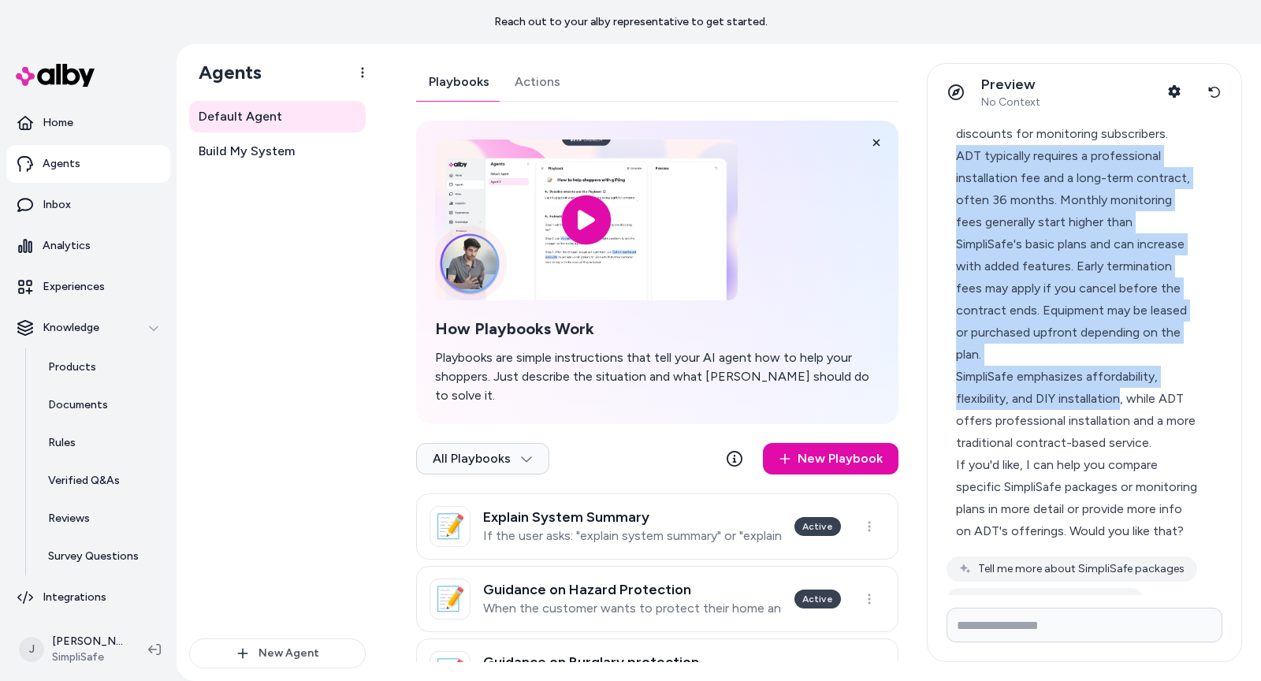
drag, startPoint x: 955, startPoint y: 201, endPoint x: 1138, endPoint y: 427, distance: 290.9
click at [1138, 427] on div "To compare SimpliSafe and ADT based on cost: SimpliSafe offers a no-contract ho…" at bounding box center [1078, 167] width 244 height 750
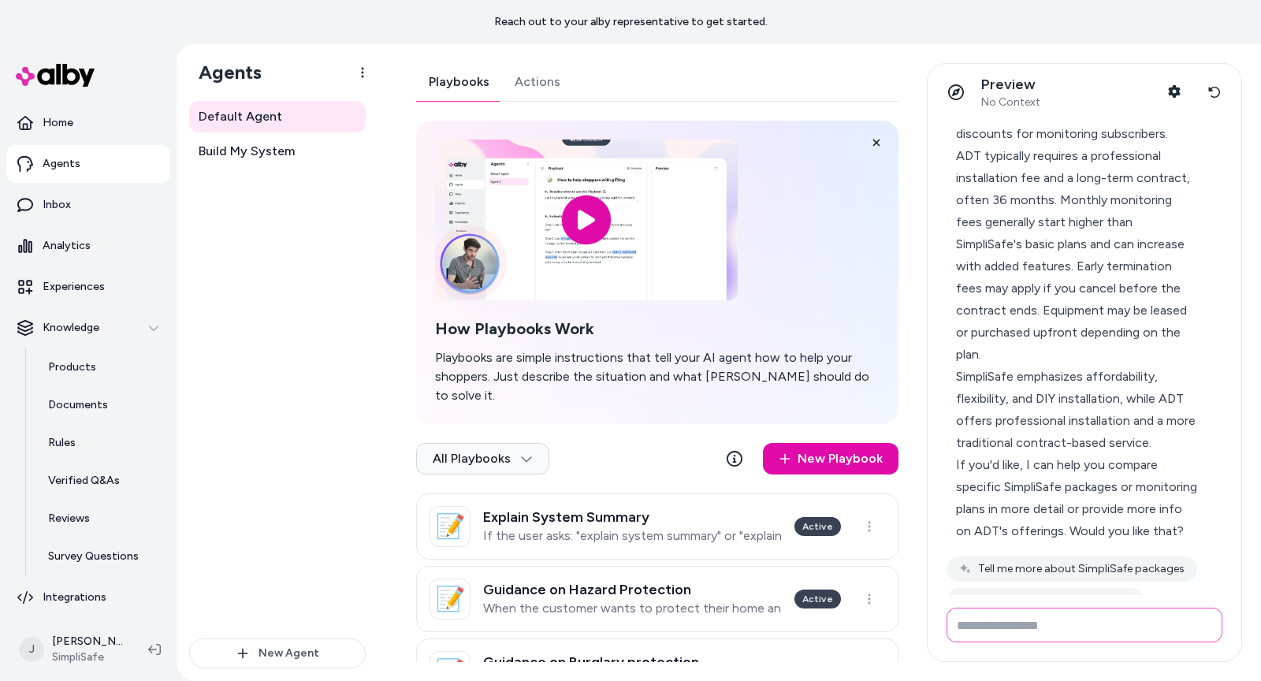
click at [1142, 616] on input "Write your prompt here" at bounding box center [1085, 625] width 276 height 35
type input "**********"
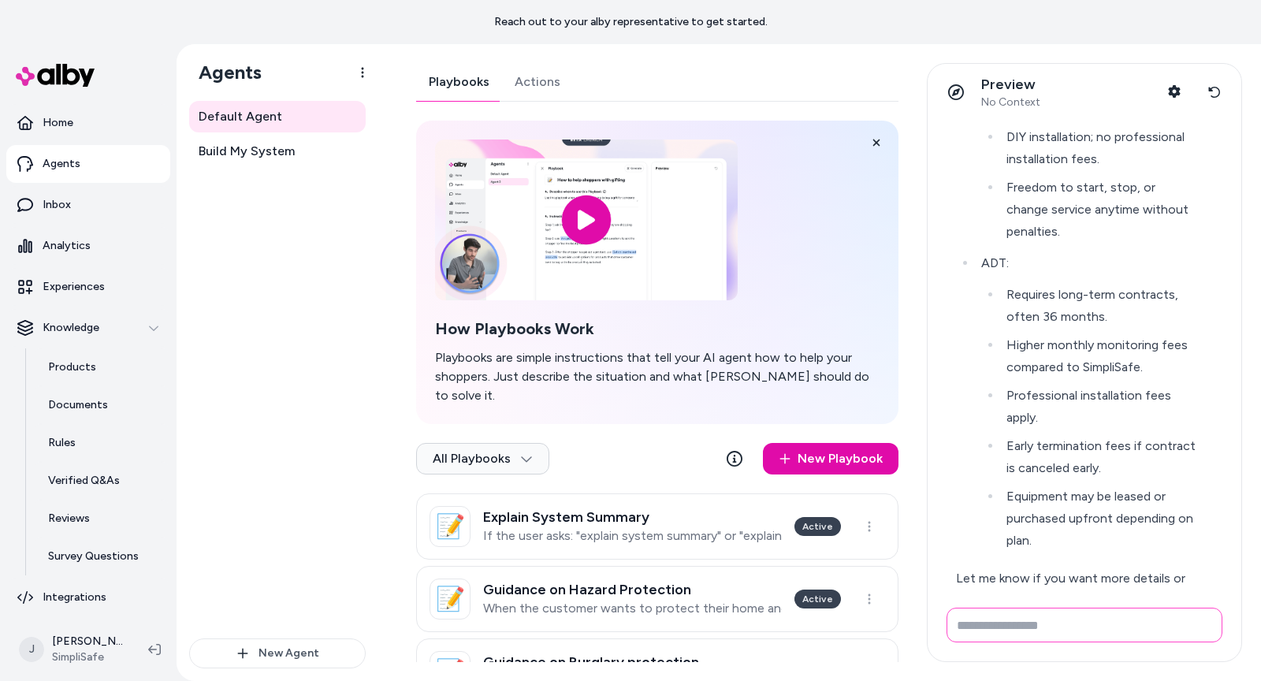
scroll to position [2607, 0]
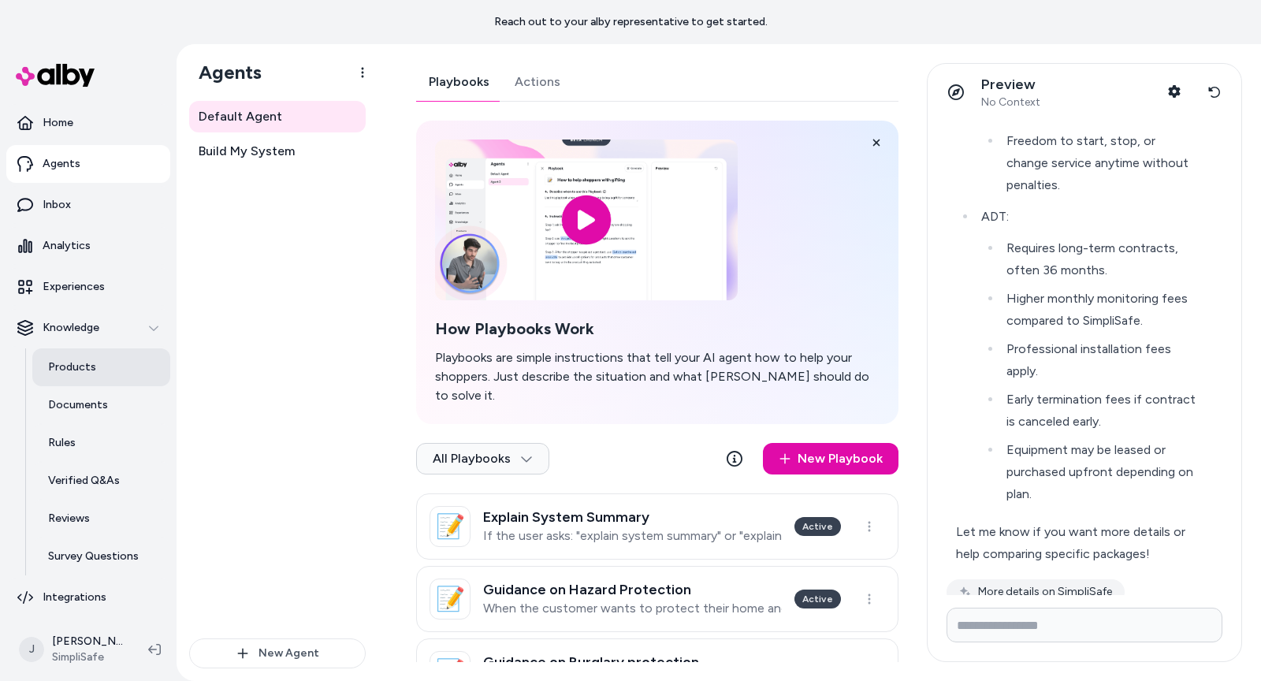
click at [76, 357] on link "Products" at bounding box center [101, 367] width 138 height 38
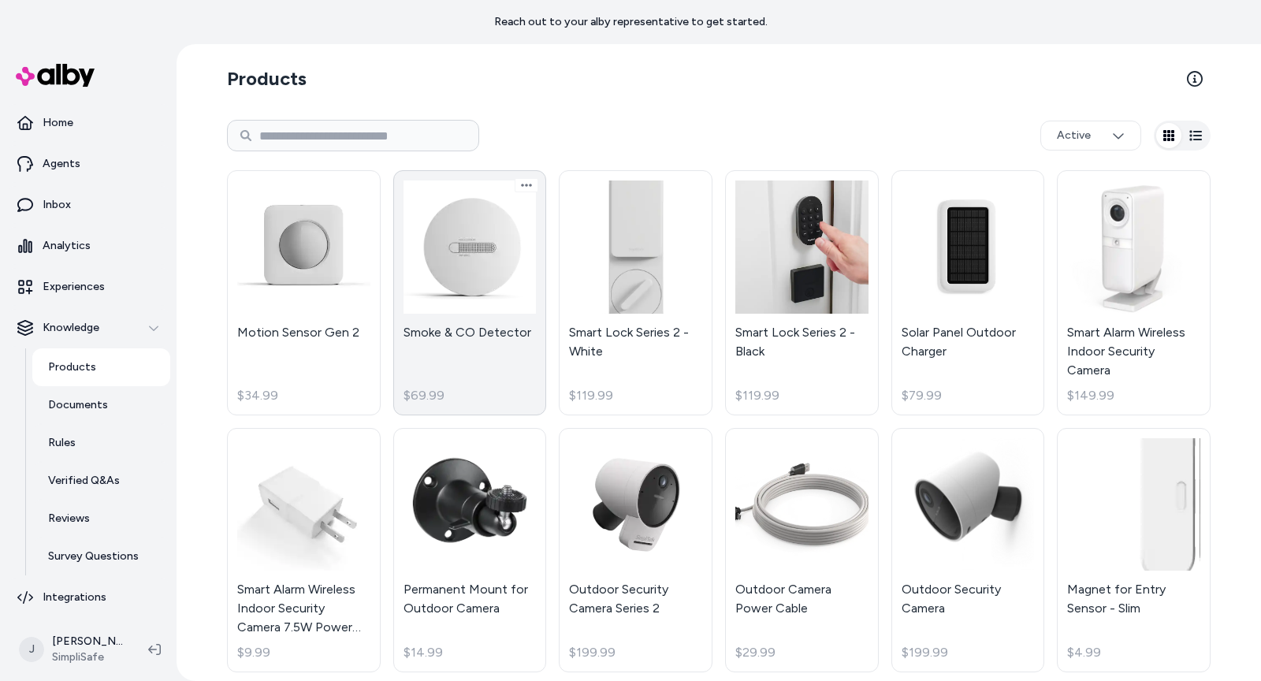
click at [462, 243] on link "Smoke & CO Detector $69.99" at bounding box center [470, 292] width 154 height 245
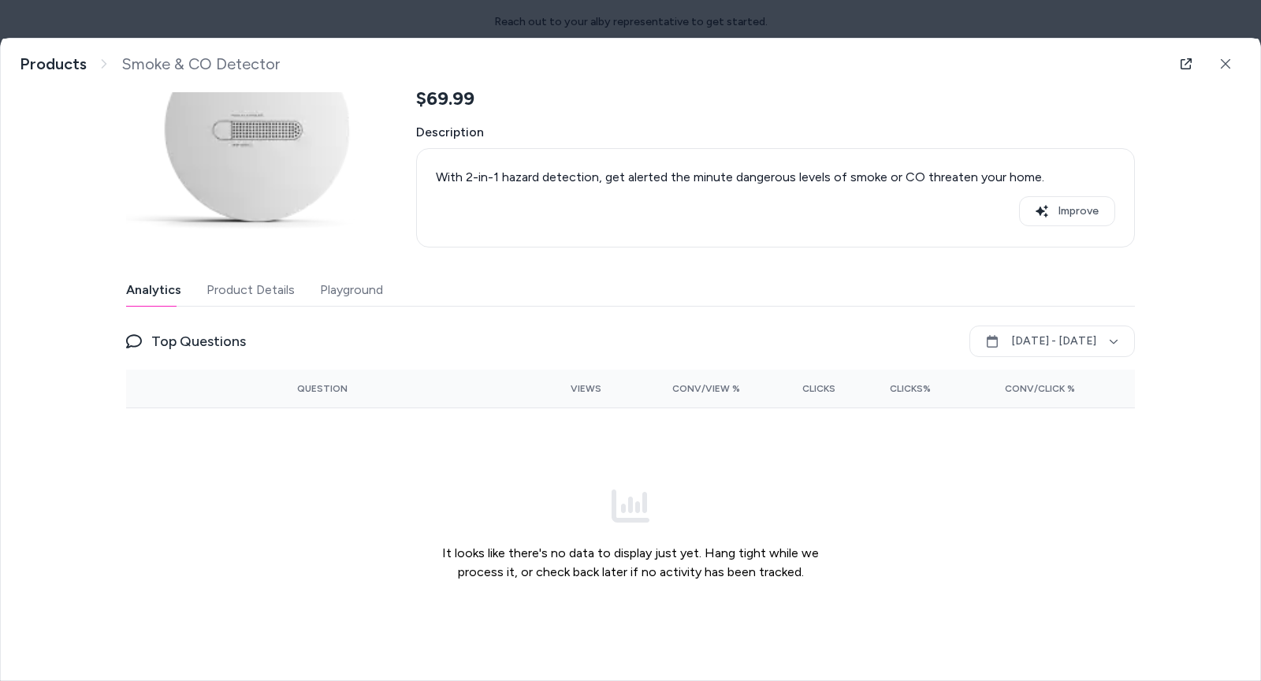
scroll to position [114, 0]
click at [61, 68] on link "Products" at bounding box center [53, 64] width 67 height 20
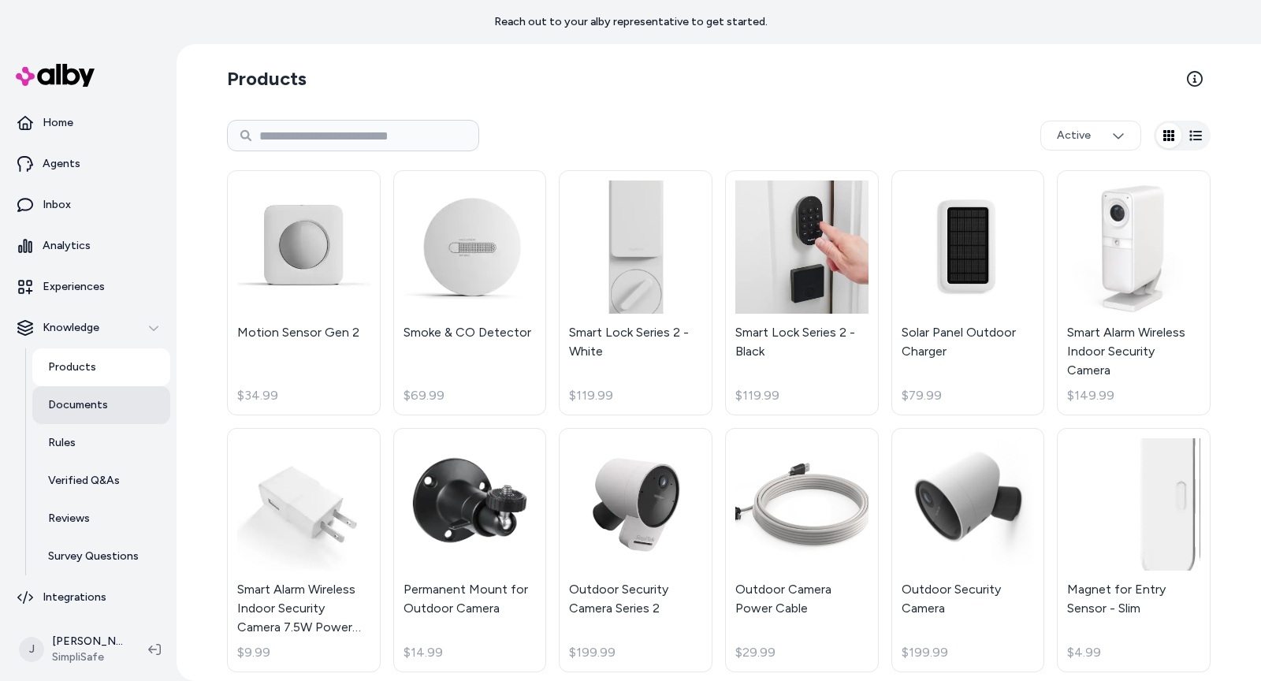
click at [81, 401] on p "Documents" at bounding box center [78, 405] width 60 height 16
